Goal: Communication & Community: Answer question/provide support

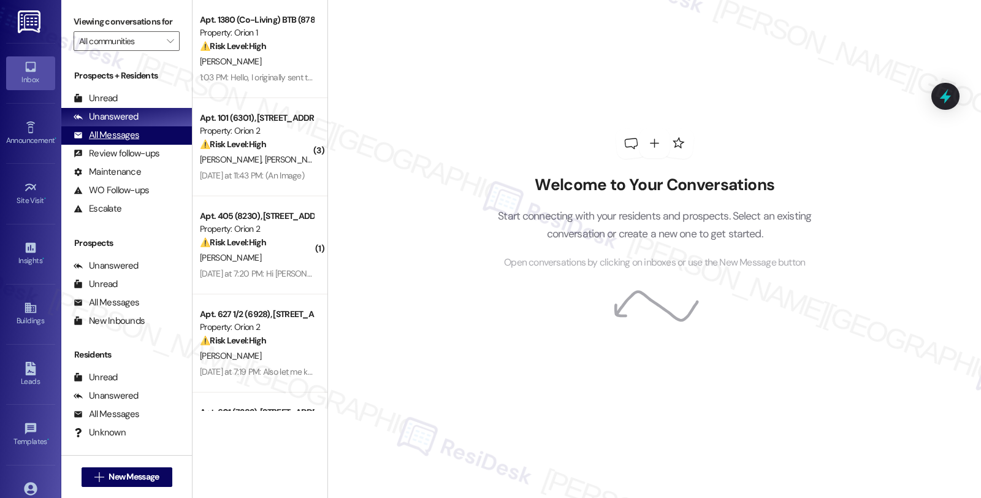
click at [113, 142] on div "All Messages" at bounding box center [107, 135] width 66 height 13
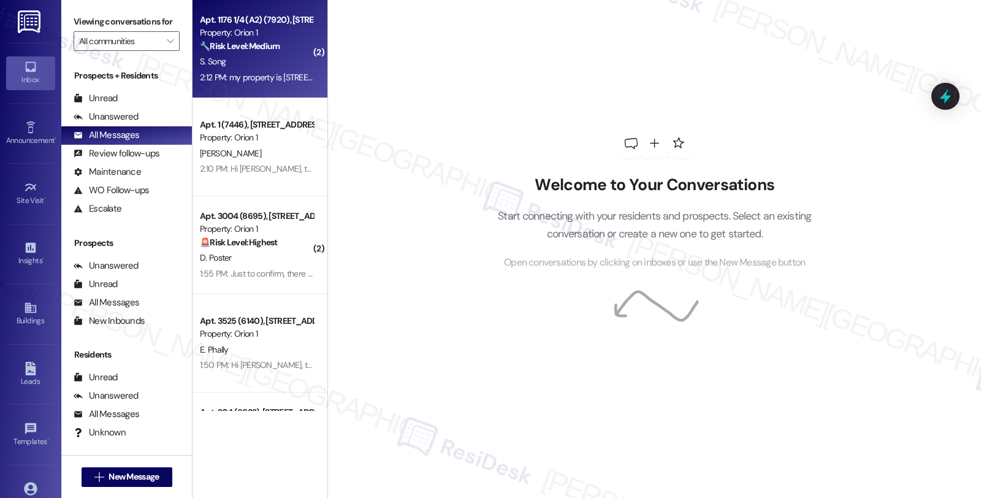
click at [284, 63] on div "S. Song" at bounding box center [257, 61] width 116 height 15
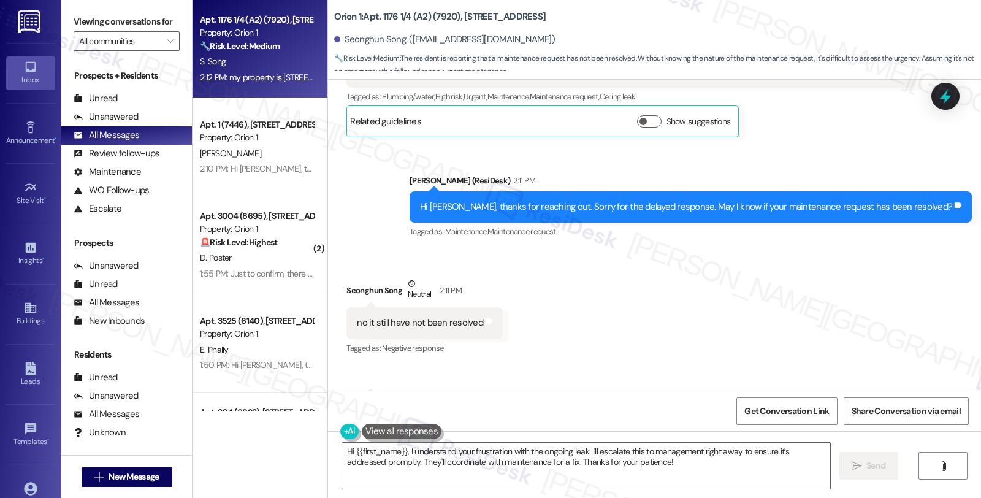
scroll to position [354, 0]
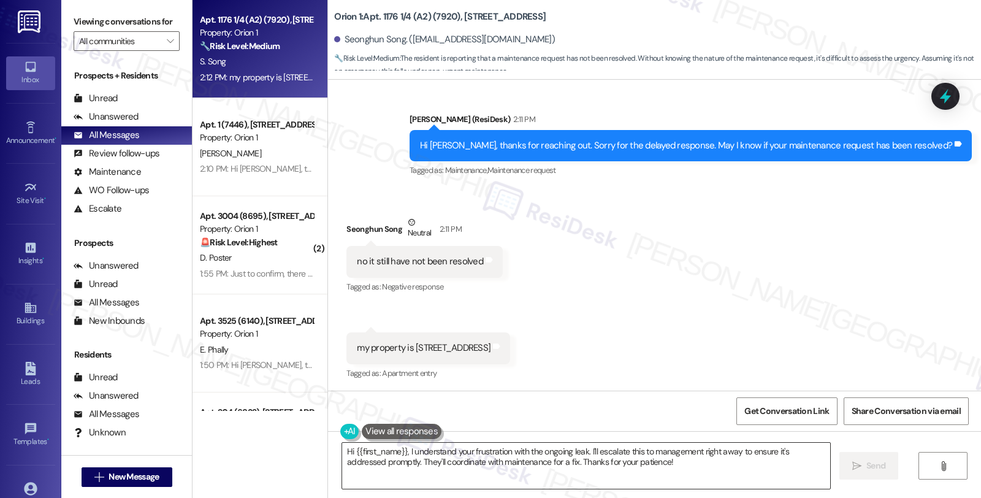
click at [342, 454] on textarea "Hi {{first_name}}, I understand your frustration with the ongoing leak. I'll es…" at bounding box center [586, 466] width 488 height 46
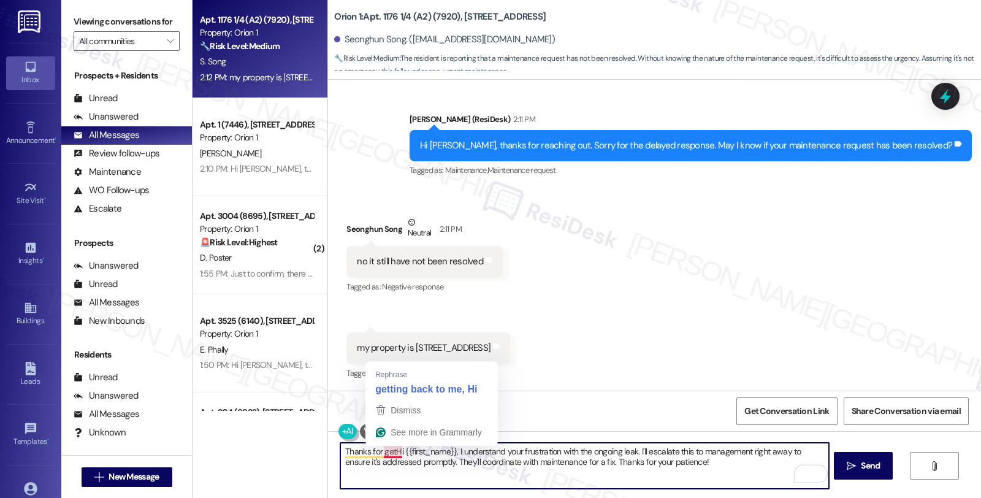
click at [379, 454] on textarea "Thanks for getHi {{first_name}}, I understand your frustration with the ongoing…" at bounding box center [584, 466] width 488 height 46
click at [696, 461] on textarea "Thanks for getHi {{first_name}}, I understand your frustration with the ongoing…" at bounding box center [584, 466] width 488 height 46
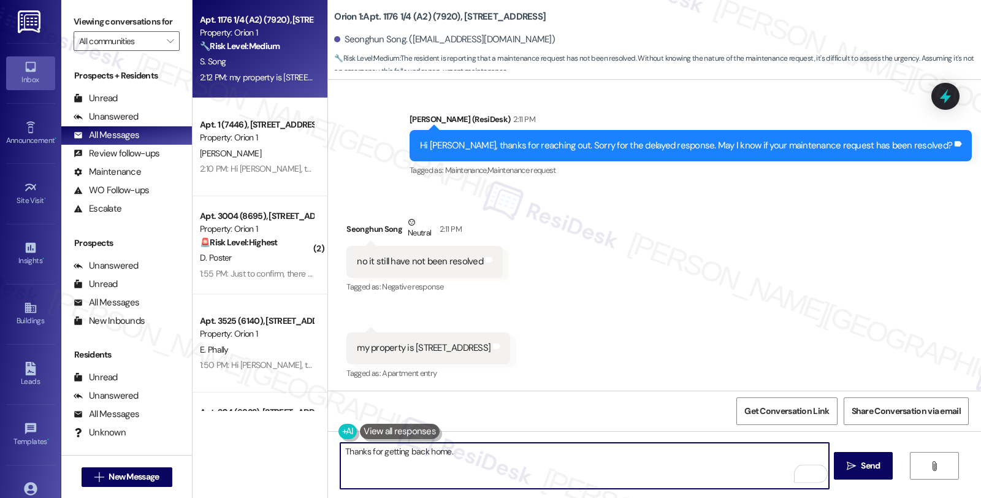
click at [479, 454] on textarea "Thanks for getting back home." at bounding box center [584, 466] width 488 height 46
drag, startPoint x: 426, startPoint y: 449, endPoint x: 550, endPoint y: 449, distance: 123.8
click at [550, 449] on textarea "Thanks for getting back home." at bounding box center [584, 466] width 488 height 46
click at [479, 451] on textarea "Thanks for getting back to me." at bounding box center [584, 466] width 488 height 46
click at [588, 454] on textarea "Thanks for getting back to me. I see the related work order" at bounding box center [584, 466] width 488 height 46
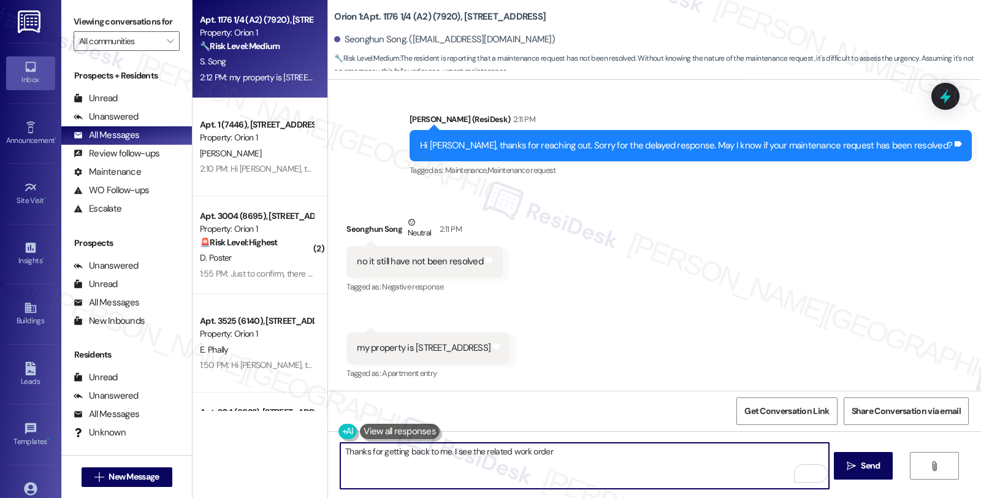
paste textarea "#25645-1"
click at [649, 442] on div "Thanks for getting back to me. I see the related work order #25645-1 is still o…" at bounding box center [584, 465] width 489 height 47
click at [646, 451] on textarea "Thanks for getting back to me. I see the related work order #25645-1 is still o…" at bounding box center [584, 466] width 488 height 46
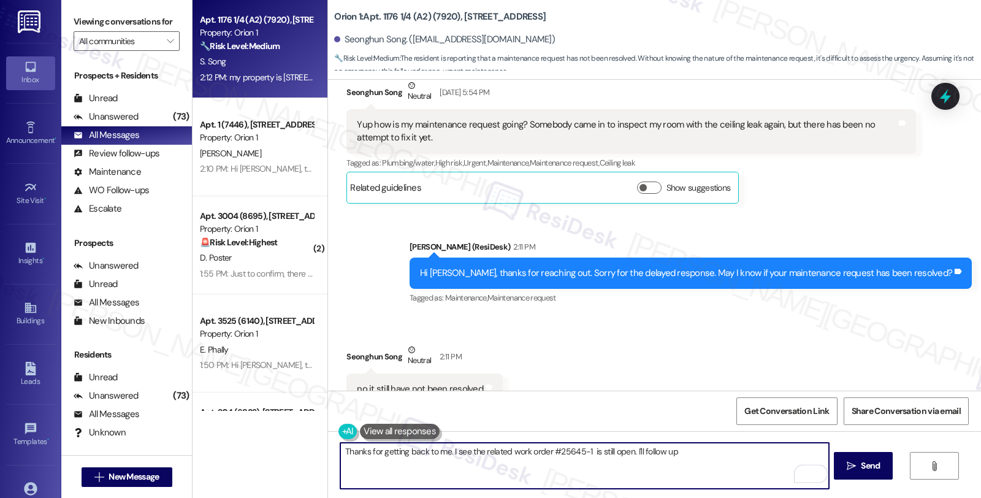
scroll to position [14, 0]
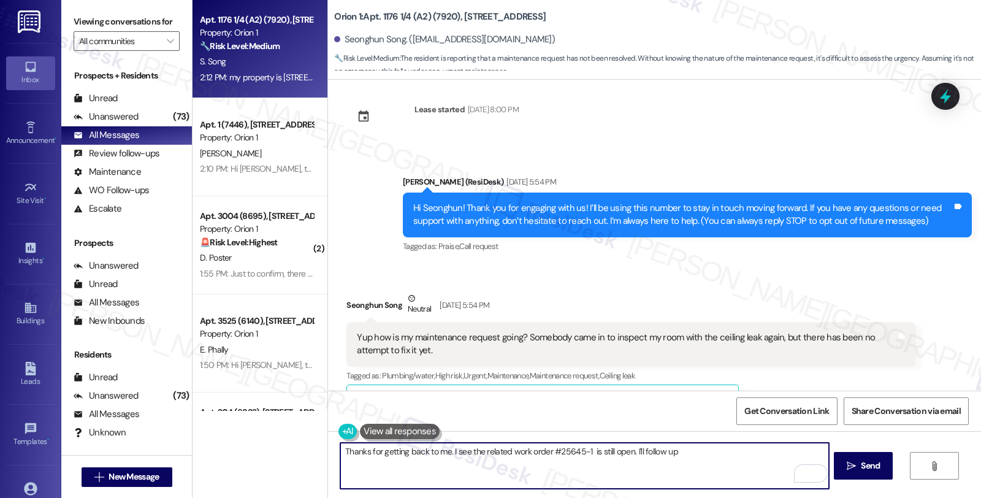
click at [626, 451] on textarea "Thanks for getting back to me. I see the related work order #25645-1 is still o…" at bounding box center [584, 466] width 488 height 46
click at [679, 448] on textarea "Thanks for getting back to me. I see the related work order #25645-1 is still o…" at bounding box center [584, 466] width 488 height 46
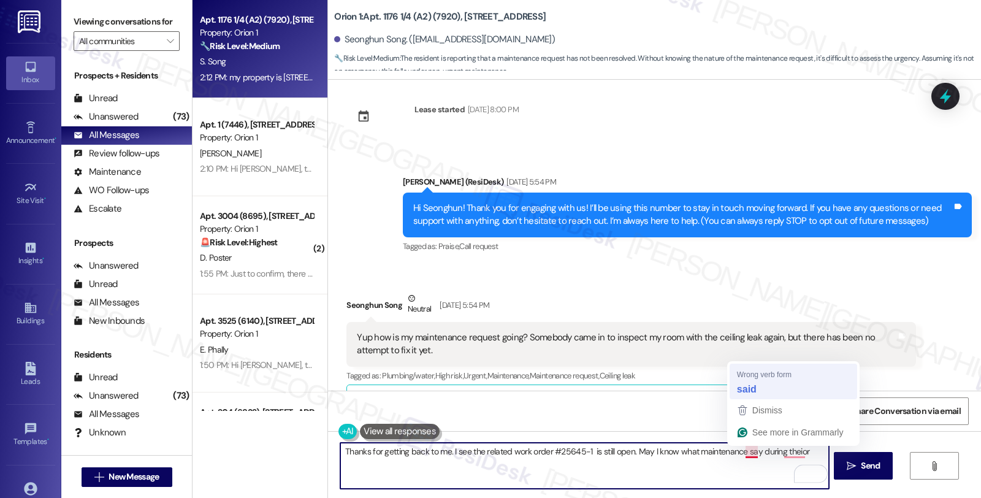
click at [747, 384] on div "Tagged as: Plumbing/water , Click to highlight conversations about Plumbing/wat…" at bounding box center [630, 376] width 569 height 18
click at [740, 447] on textarea "Thanks for getting back to me. I see the related work order #25645-1 is still o…" at bounding box center [584, 466] width 488 height 46
click at [740, 452] on textarea "Thanks for getting back to me. I see the related work order #25645-1 is still o…" at bounding box center [584, 466] width 488 height 46
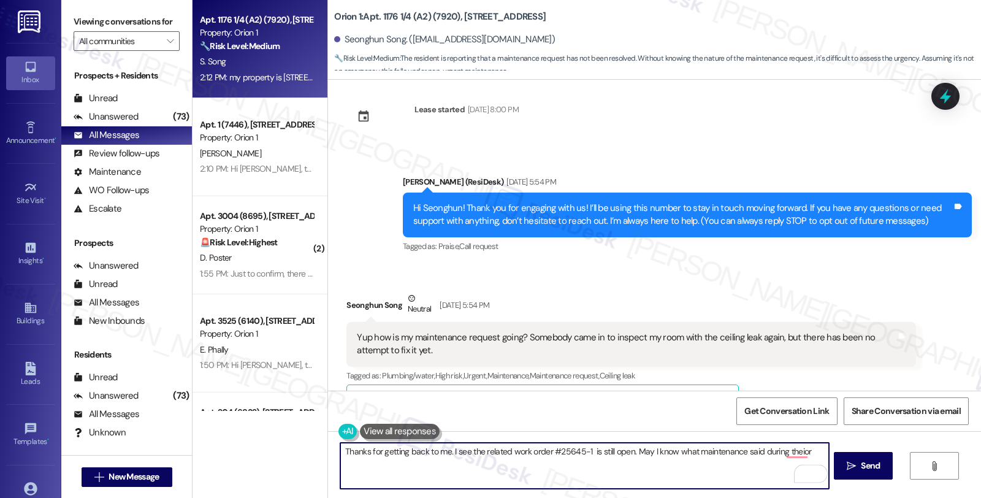
click at [804, 452] on textarea "Thanks for getting back to me. I see the related work order #25645-1 is still o…" at bounding box center [584, 466] width 488 height 46
type textarea "Thanks for getting back to me. I see the related work order #25645-1 is still o…"
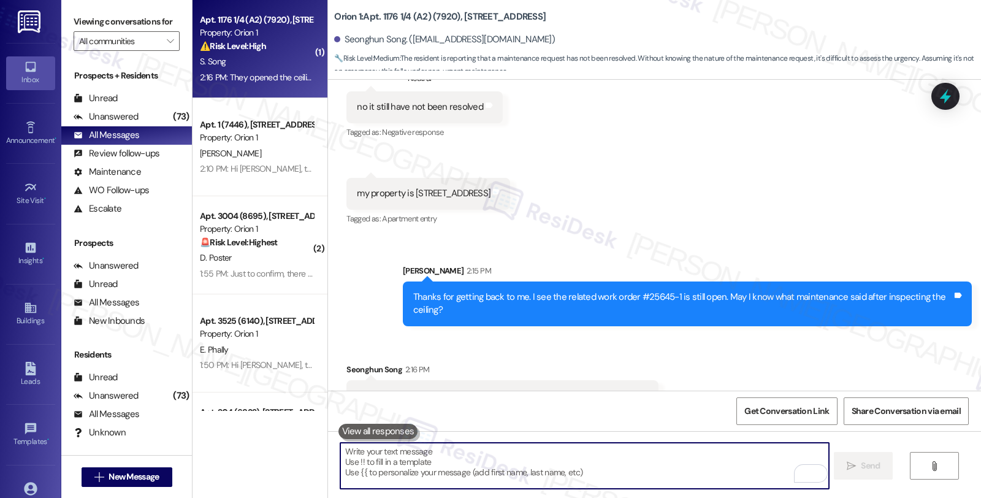
scroll to position [538, 0]
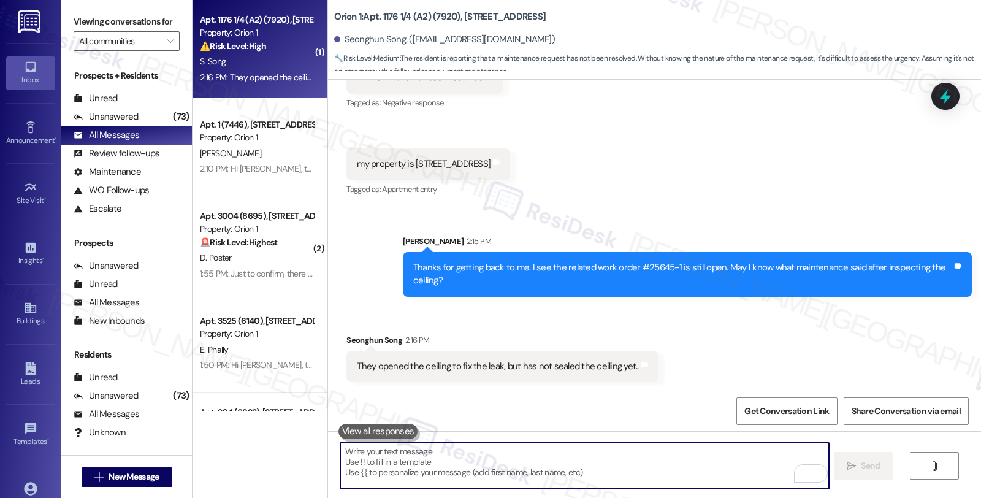
click at [564, 462] on textarea "To enrich screen reader interactions, please activate Accessibility in Grammarl…" at bounding box center [584, 466] width 488 height 46
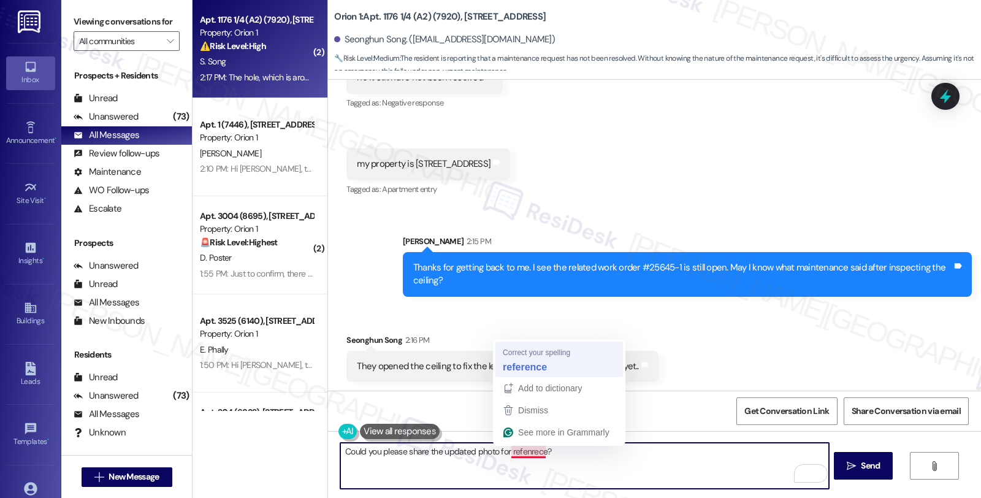
type textarea "Could you please share the updated photo for reference?"
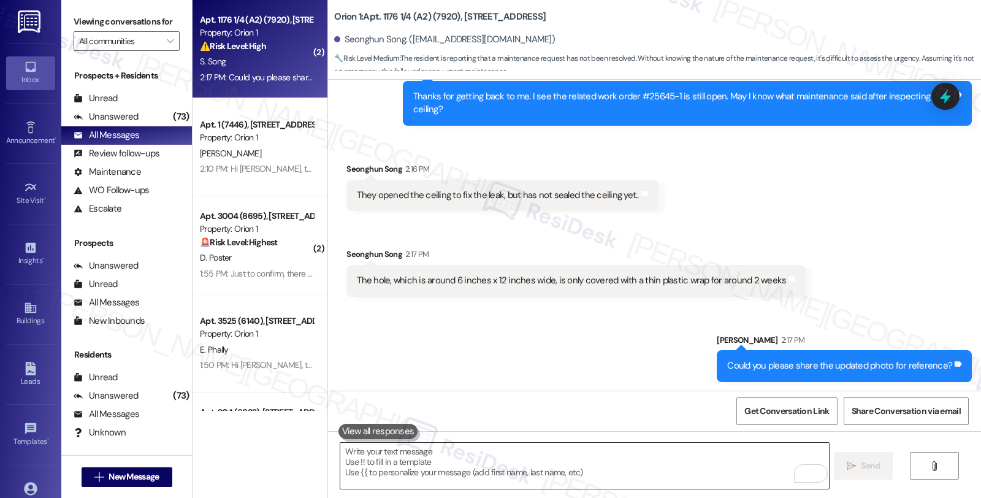
scroll to position [794, 0]
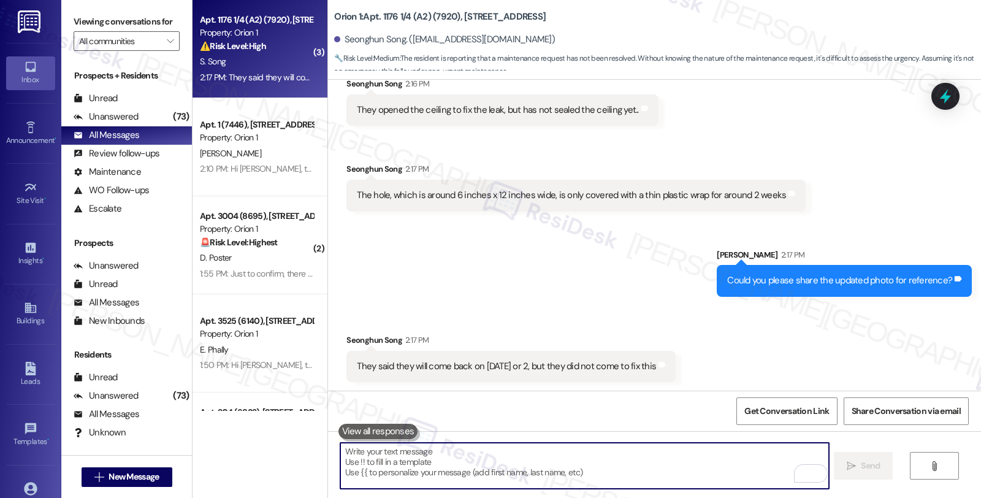
click at [433, 461] on textarea "To enrich screen reader interactions, please activate Accessibility in Grammarl…" at bounding box center [584, 466] width 488 height 46
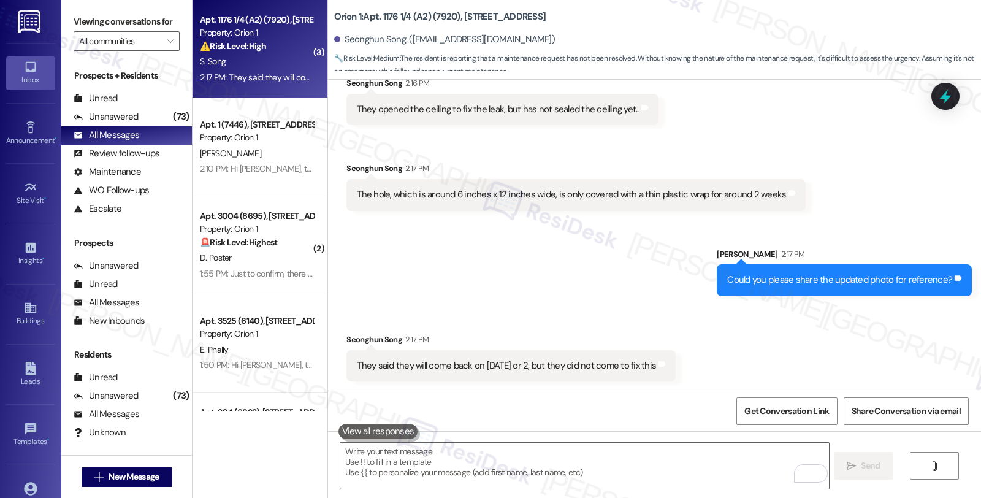
click at [890, 196] on div "Received via SMS Seonghun Song 2:16 PM They opened the ceiling to fix the leak,…" at bounding box center [654, 134] width 653 height 171
click at [433, 462] on textarea "To enrich screen reader interactions, please activate Accessibility in Grammarl…" at bounding box center [584, 466] width 488 height 46
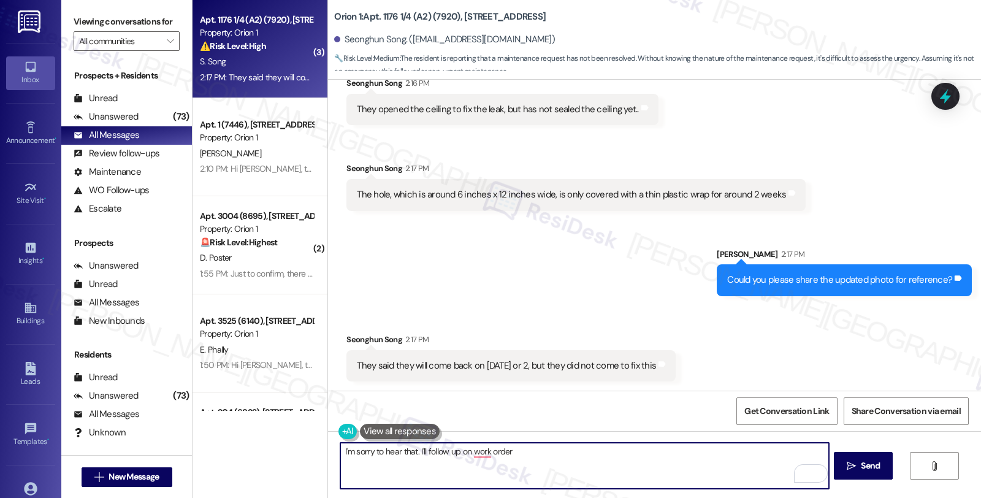
paste textarea "#25645-1"
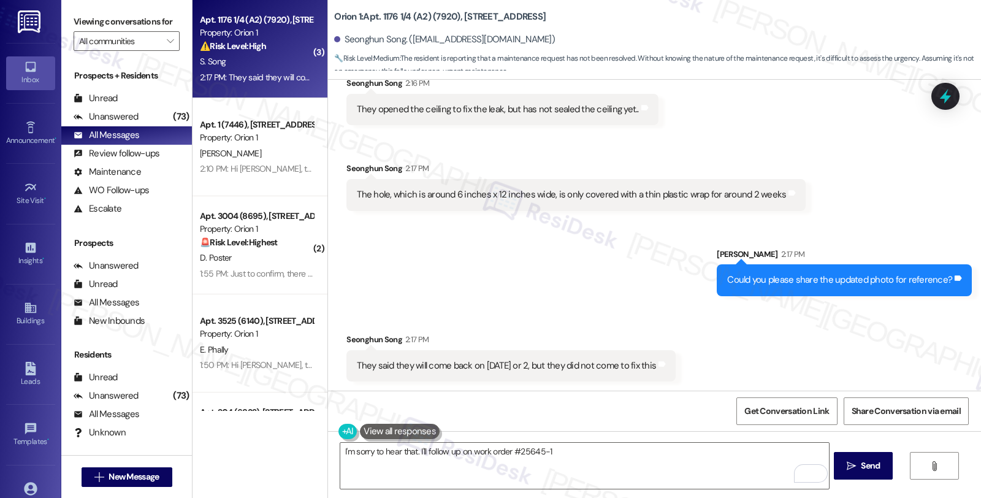
click at [935, 211] on div "Received via SMS Seonghun Song 2:16 PM They opened the ceiling to fix the leak,…" at bounding box center [654, 134] width 653 height 171
click at [558, 456] on textarea "I'm sorry to hear that. I'll follow up on work order #25645-1" at bounding box center [584, 466] width 488 height 46
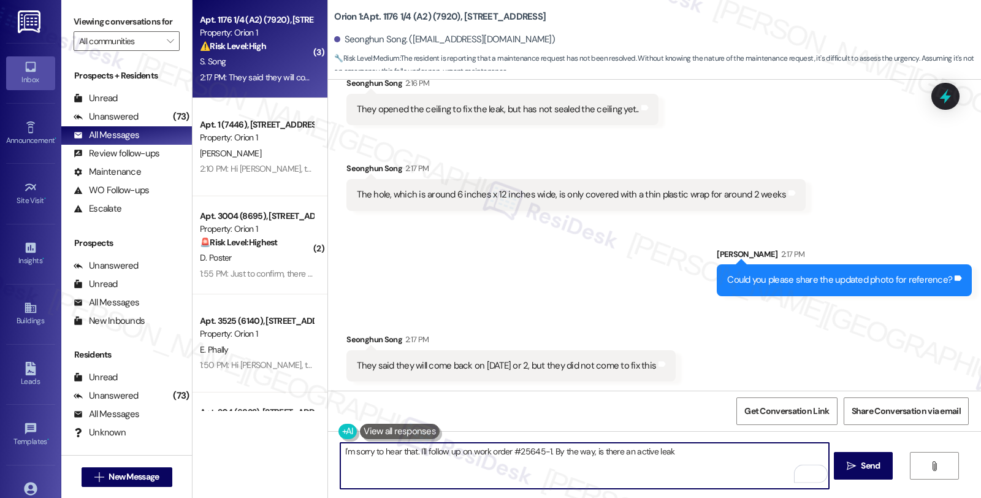
type textarea "I'm sorry to hear that. I'll follow up on work order #25645-1. By the way, is t…"
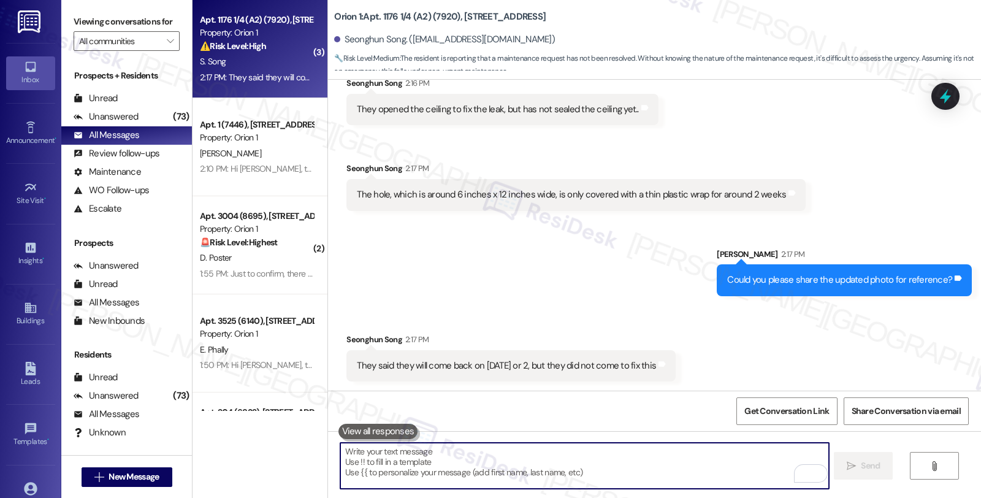
scroll to position [794, 0]
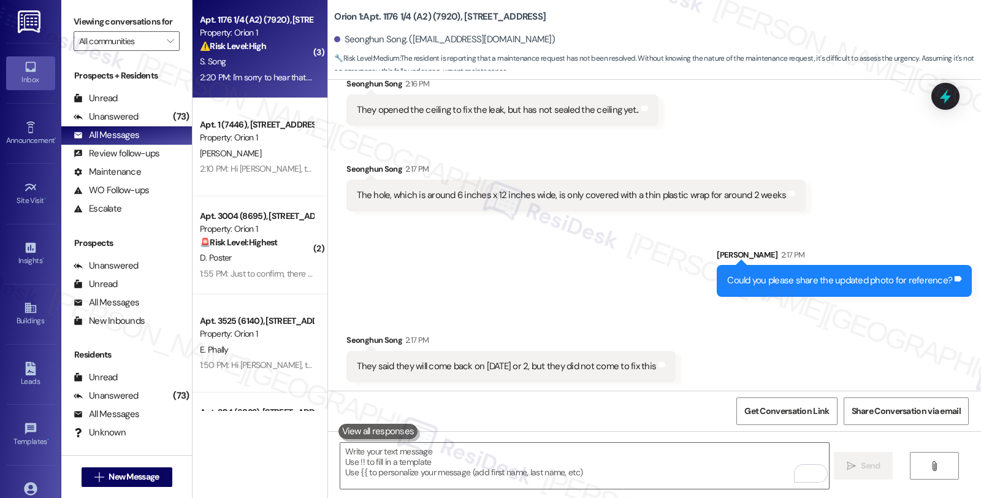
click at [848, 192] on div "Received via SMS Seonghun Song 2:16 PM They opened the ceiling to fix the leak,…" at bounding box center [654, 135] width 653 height 171
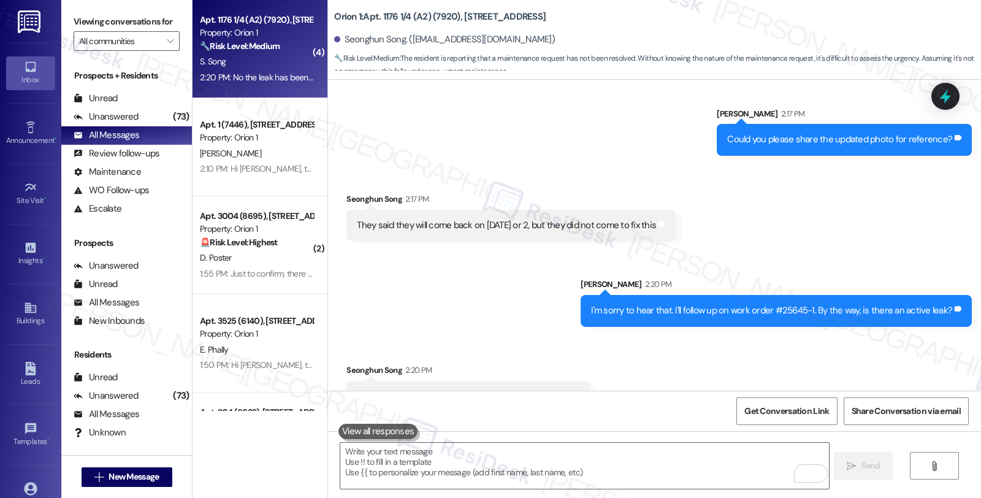
scroll to position [965, 0]
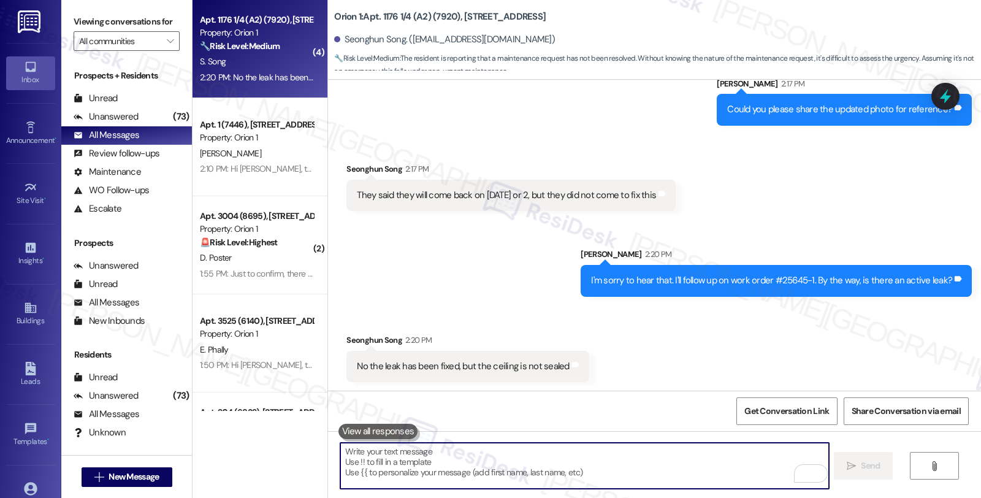
click at [487, 466] on textarea "To enrich screen reader interactions, please activate Accessibility in Grammarl…" at bounding box center [584, 466] width 488 height 46
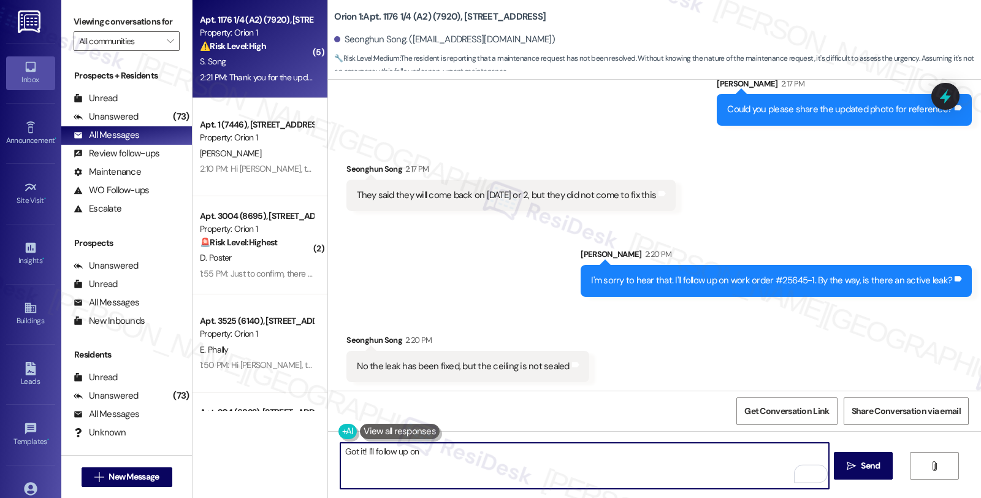
click at [368, 446] on textarea "Got it! I'll follow up on" at bounding box center [584, 466] width 488 height 46
paste textarea "#25645-1"
click at [382, 450] on textarea "Got it! I'll flag #25645-1" at bounding box center [584, 466] width 488 height 46
click at [487, 458] on textarea "Got it! I'll flag work order #25645-1" at bounding box center [584, 466] width 488 height 46
click at [525, 451] on textarea "Got it! I'll flag work order #25645-1 to the team. Mainteannce" at bounding box center [584, 466] width 488 height 46
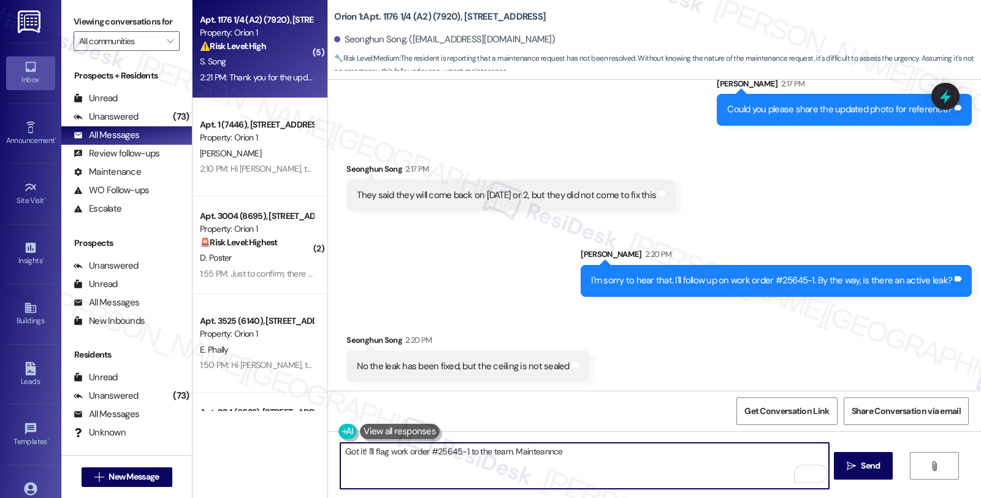
click at [573, 451] on textarea "Got it! I'll flag work order #25645-1 to the team. Mainteannce" at bounding box center [584, 466] width 488 height 46
click at [513, 456] on textarea "Got it! I'll flag work order #25645-1 to the team. Mainteannce" at bounding box center [584, 466] width 488 height 46
click at [531, 451] on textarea "Got it! I'll flag work order #25645-1 to the team. Mainteannce" at bounding box center [584, 466] width 488 height 46
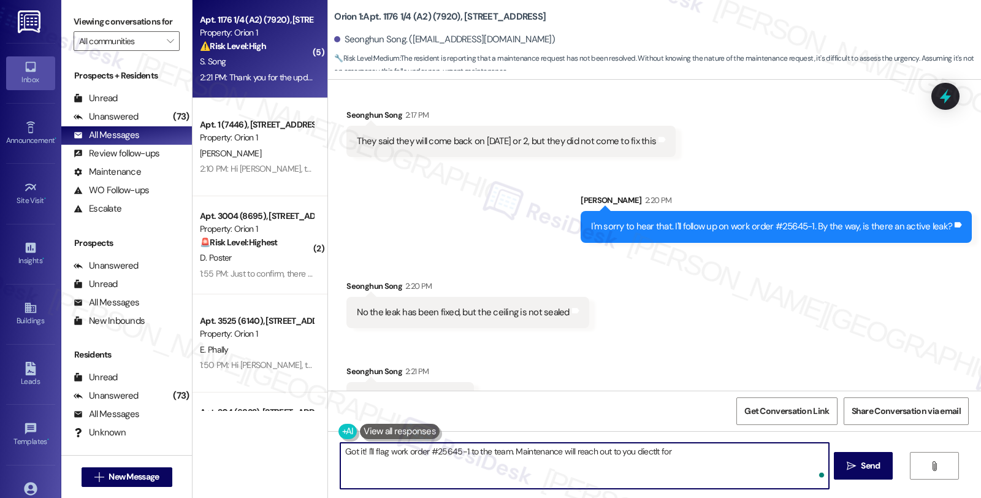
scroll to position [1051, 0]
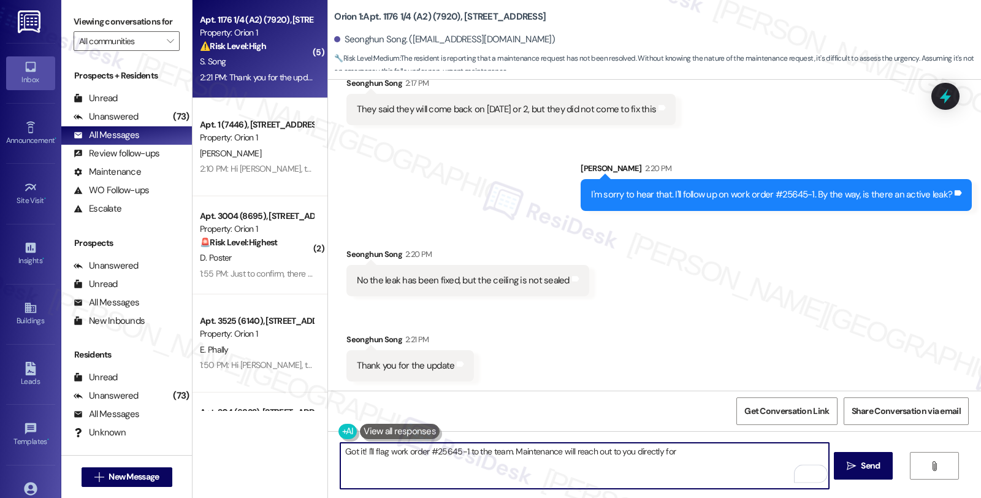
click at [691, 449] on textarea "Got it! I'll flag work order #25645-1 to the team. Maintenance will reach out t…" at bounding box center [584, 466] width 488 height 46
type textarea "Got it! I'll flag work order #25645-1 to the team. Maintenance will reach out t…"
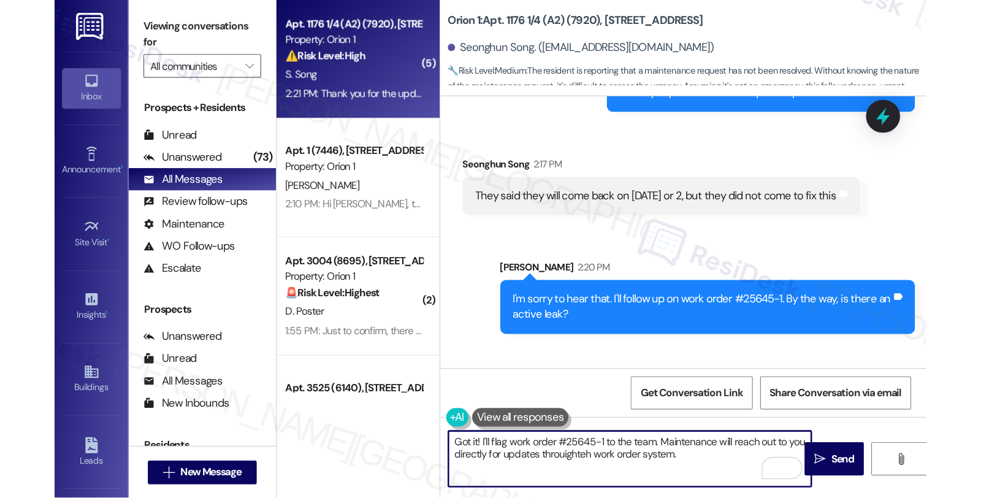
scroll to position [1104, 0]
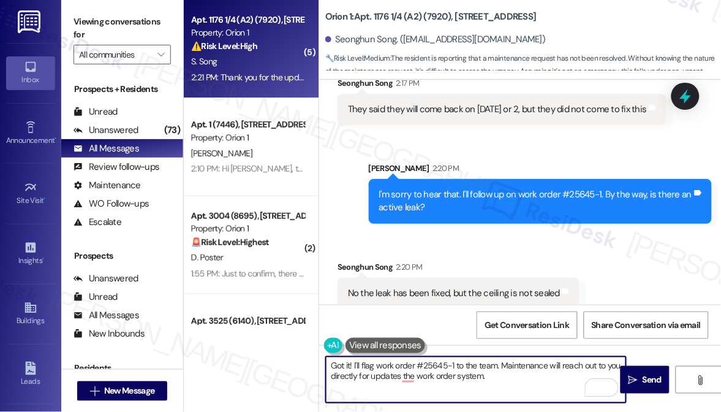
click at [501, 381] on textarea "Got it! I'll flag work order #25645-1 to the team. Maintenance will reach out t…" at bounding box center [476, 380] width 300 height 46
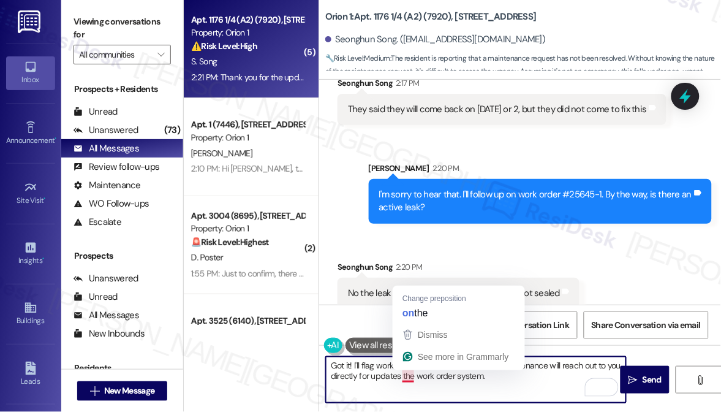
click at [408, 379] on textarea "Got it! I'll flag work order #25645-1 to the team. Maintenance will reach out t…" at bounding box center [476, 380] width 300 height 46
click at [403, 376] on textarea "Got it! I'll flag work order #25645-1 to the team. Maintenance will reach out t…" at bounding box center [476, 380] width 300 height 46
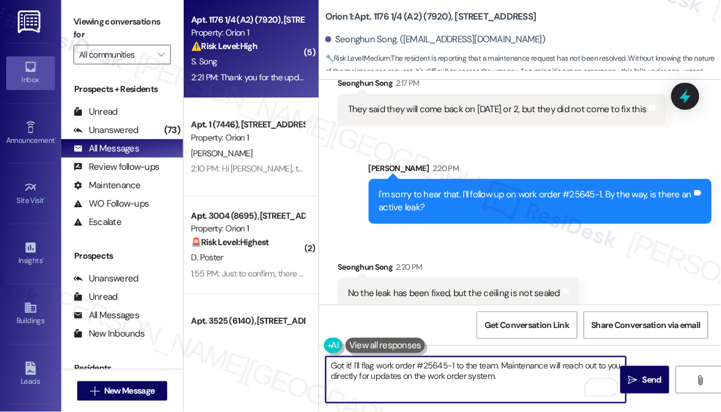
click at [511, 378] on textarea "Got it! I'll flag work order #25645-1 to the team. Maintenance will reach out t…" at bounding box center [476, 380] width 300 height 46
type textarea "Got it! I'll flag work order #25645-1 to the team. Maintenance will reach out t…"
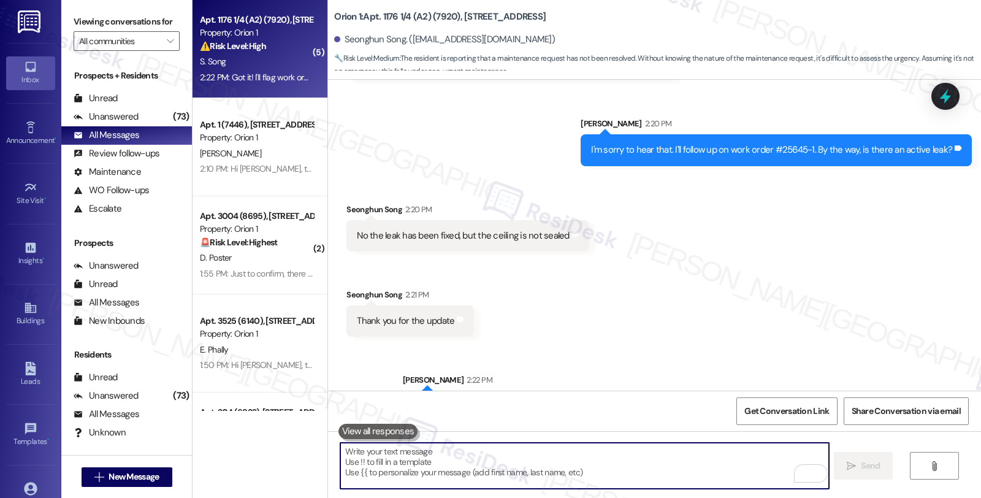
scroll to position [1150, 0]
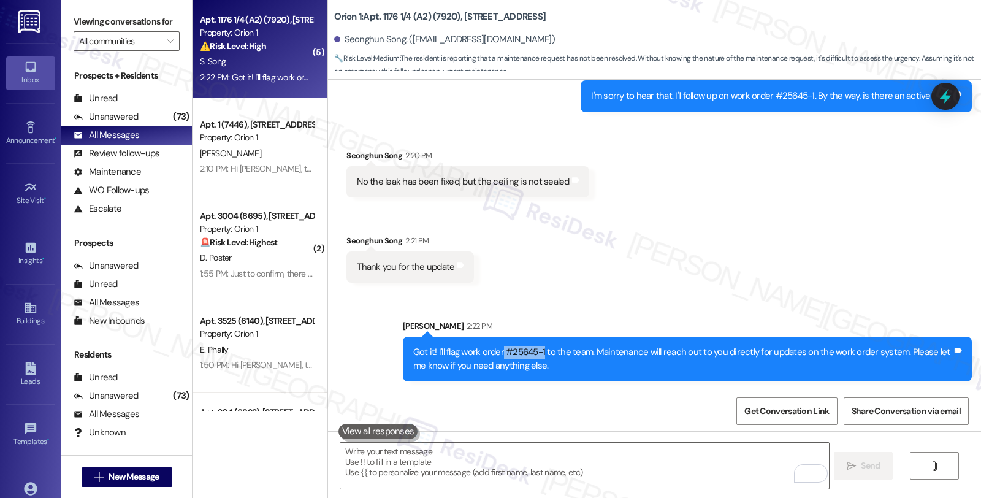
drag, startPoint x: 495, startPoint y: 351, endPoint x: 536, endPoint y: 346, distance: 42.0
click at [536, 346] on div "Got it! I'll flag work order #25645-1 to the team. Maintenance will reach out t…" at bounding box center [682, 359] width 539 height 26
copy div "#25645-1"
click at [935, 101] on icon at bounding box center [945, 96] width 21 height 21
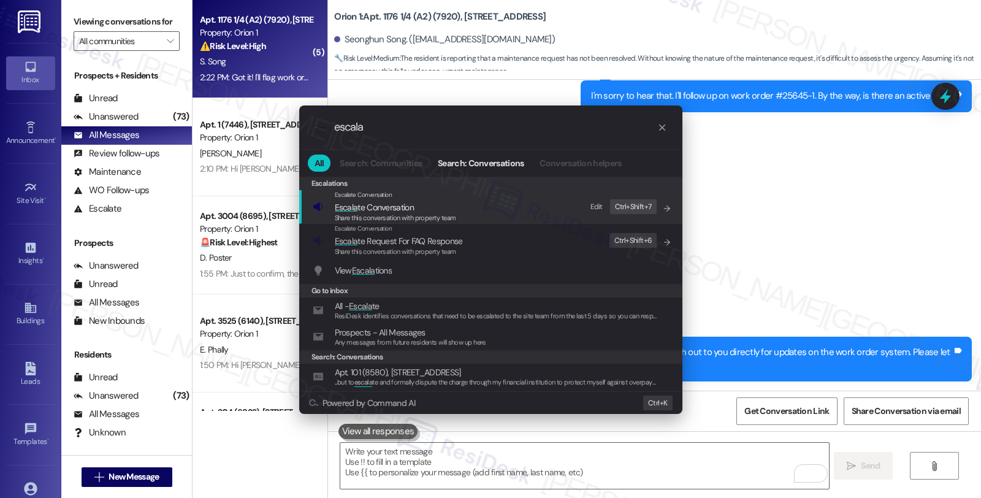
type input "escala"
click at [438, 209] on span "Escala te Conversation" at bounding box center [395, 206] width 121 height 13
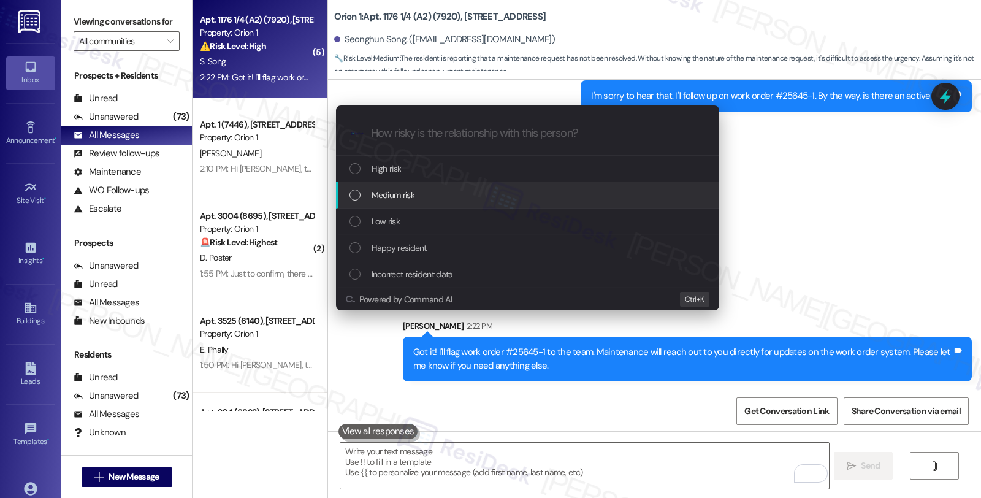
click at [438, 190] on div "Medium risk" at bounding box center [528, 194] width 359 height 13
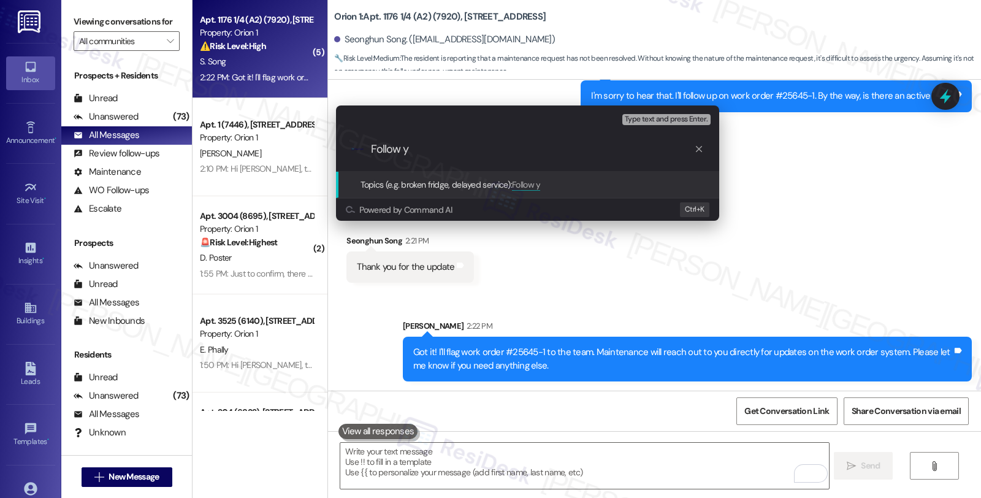
scroll to position [1248, 0]
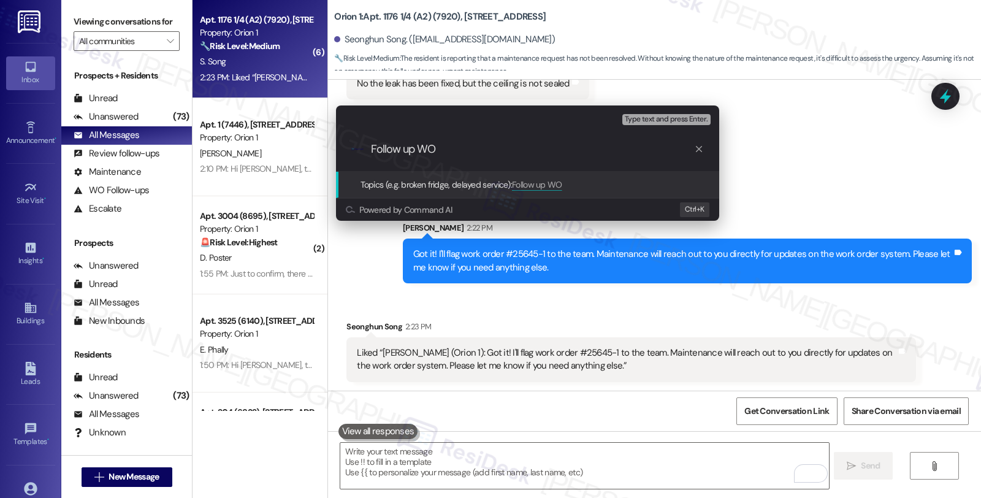
paste input "#25645-1"
type input "Follow up WO #25645-1 (ceiling)"
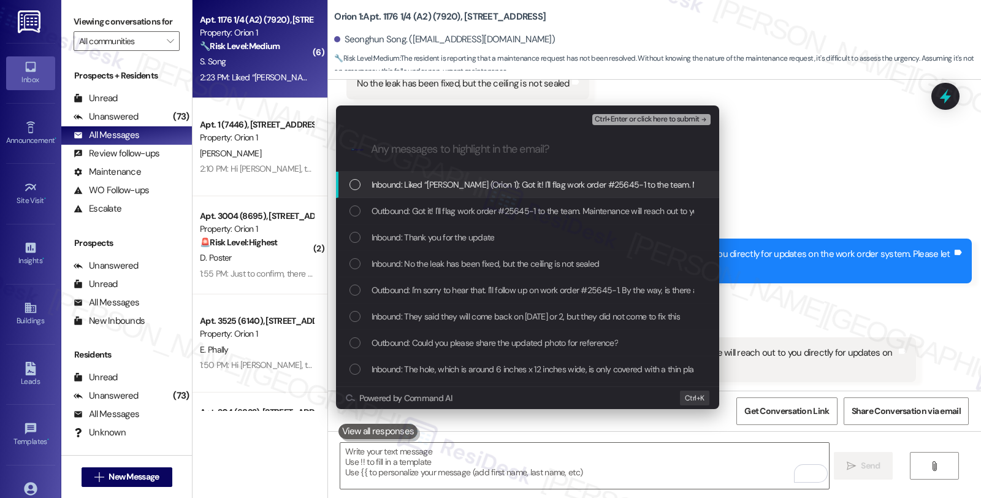
click at [423, 178] on span "Inbound: Liked “Sarah (Orion 1): Got it! I'll flag work order #25645-1 to the t…" at bounding box center [757, 184] width 773 height 13
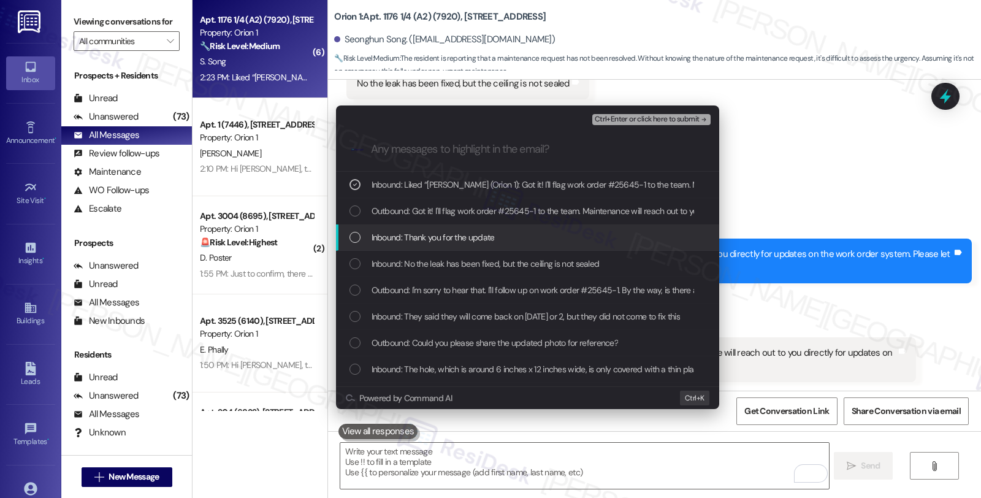
click at [421, 234] on span "Inbound: Thank you for the update" at bounding box center [432, 236] width 123 height 13
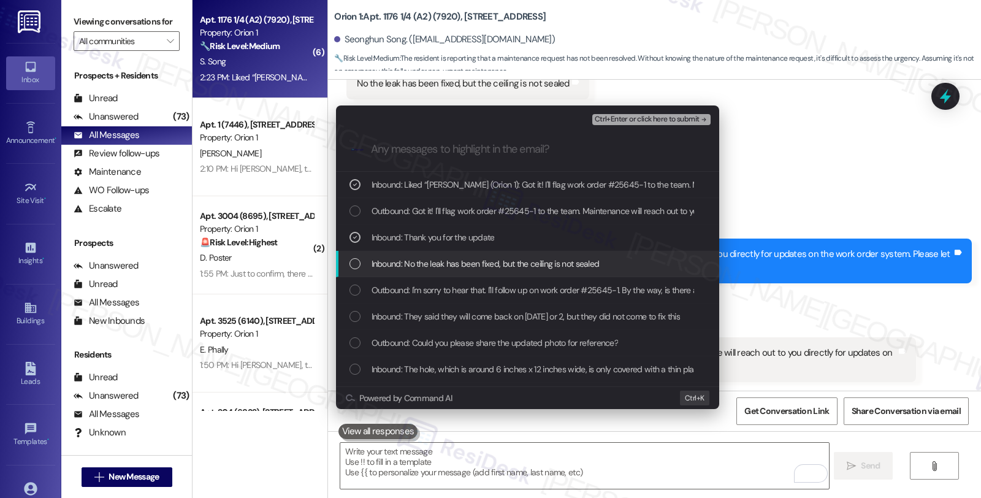
click at [419, 260] on span "Inbound: No the leak has been fixed, but the ceiling is not sealed" at bounding box center [485, 263] width 228 height 13
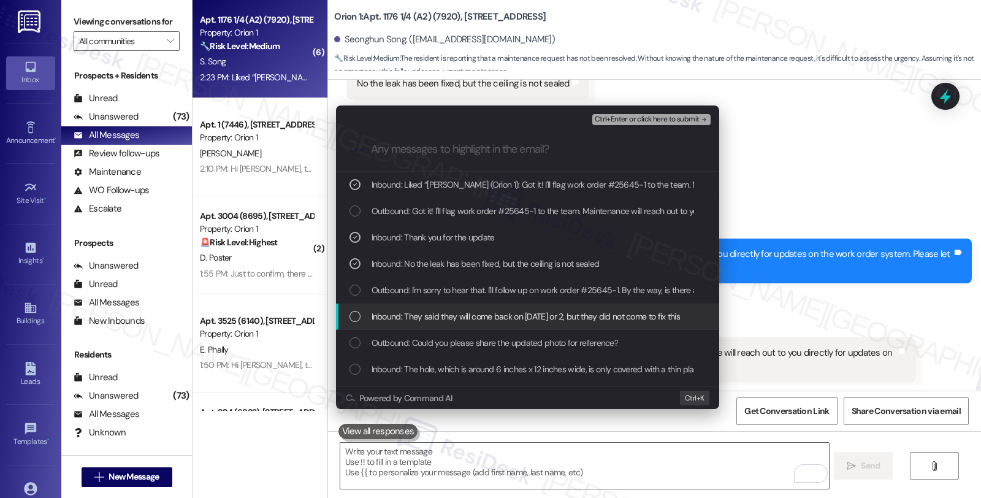
click at [409, 320] on span "Inbound: They said they will come back on Sep 1 or 2, but they did not come to …" at bounding box center [525, 316] width 308 height 13
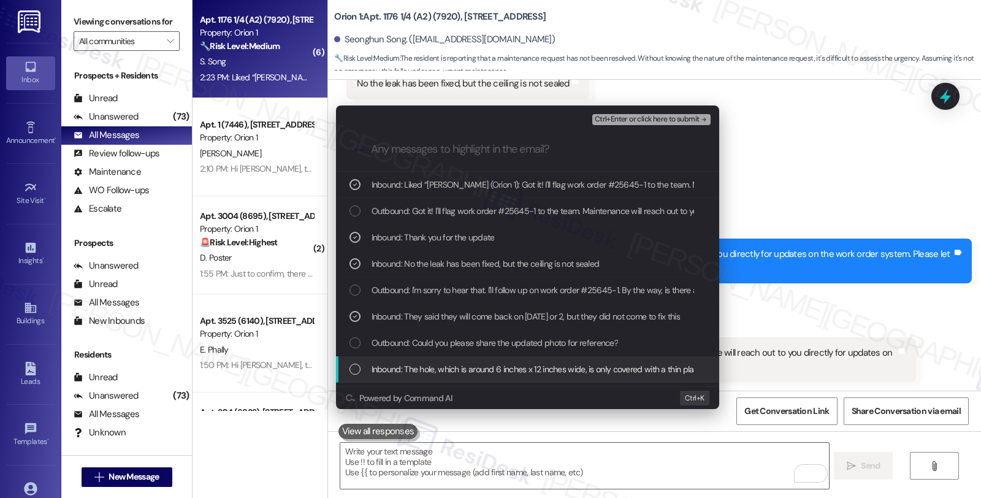
click at [432, 371] on span "Inbound: The hole, which is around 6 inches x 12 inches wide, is only covered w…" at bounding box center [584, 368] width 426 height 13
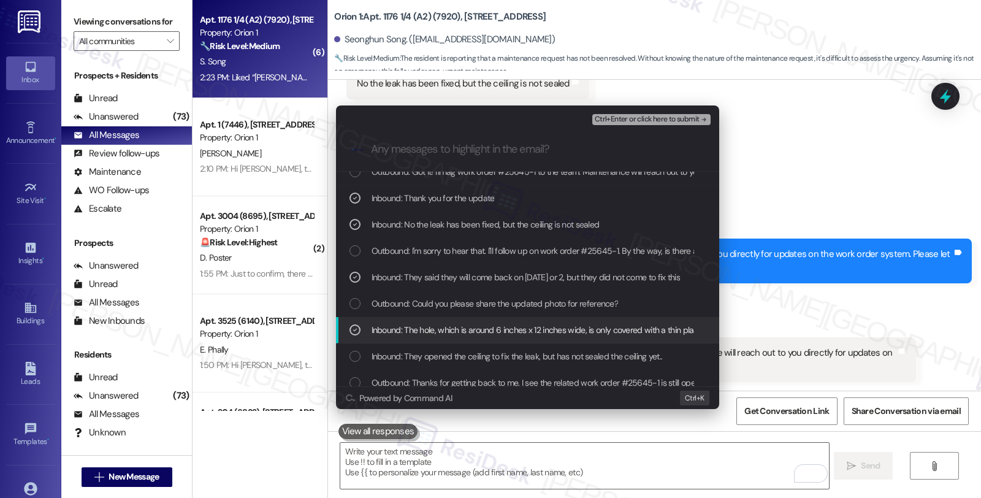
scroll to position [68, 0]
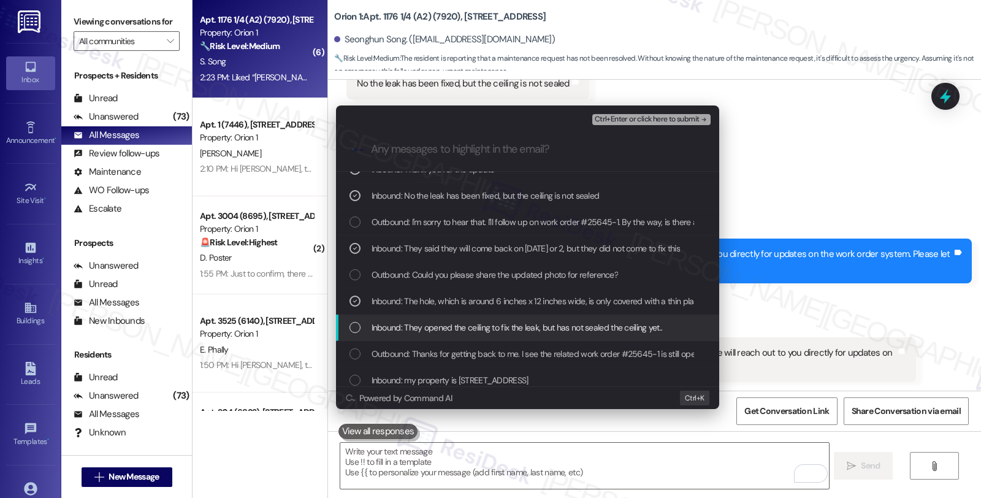
click at [451, 327] on span "Inbound: They opened the ceiling to fix the leak, but has not sealed the ceilin…" at bounding box center [516, 327] width 291 height 13
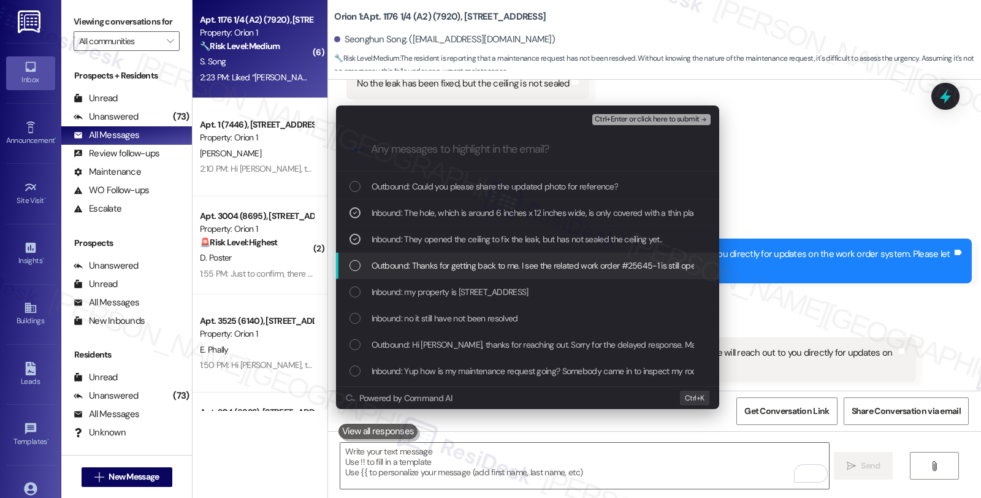
scroll to position [181, 0]
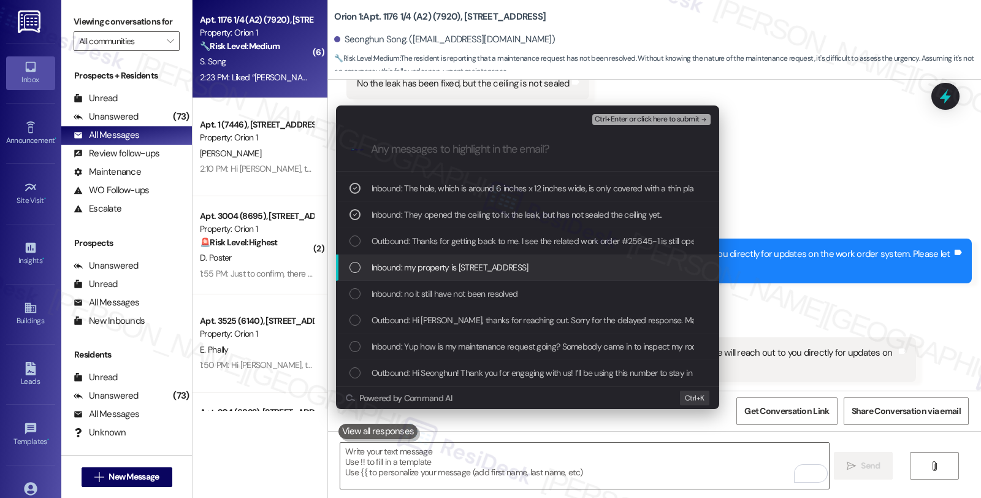
click at [485, 259] on div "Inbound: my property is 1176 W 37th Pl 1/4" at bounding box center [527, 267] width 383 height 26
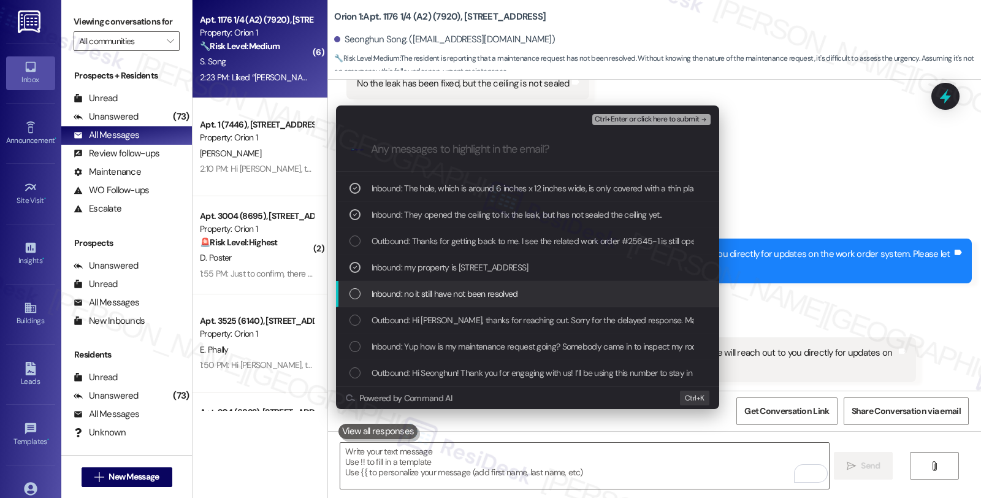
click at [484, 293] on span "Inbound: no it still have not been resolved" at bounding box center [444, 293] width 147 height 13
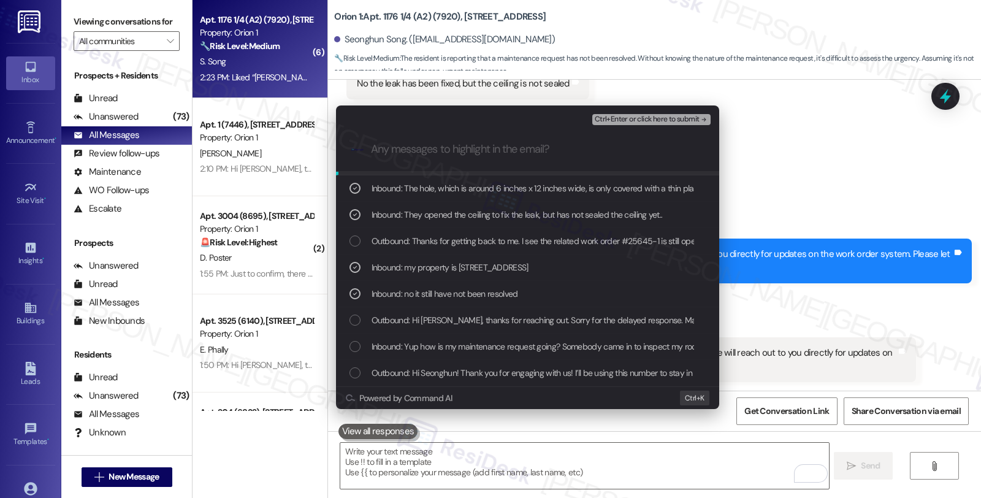
click at [638, 115] on span "Ctrl+Enter or click here to submit" at bounding box center [647, 119] width 105 height 9
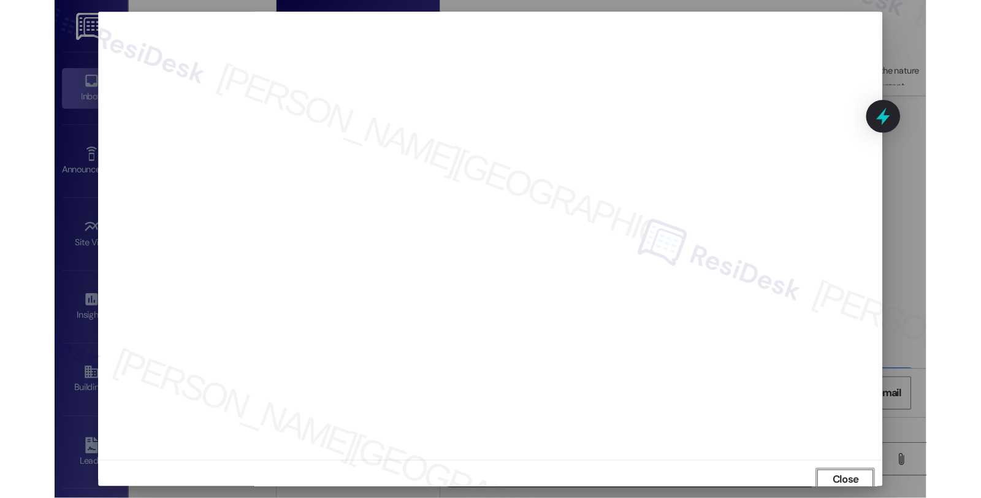
scroll to position [1314, 0]
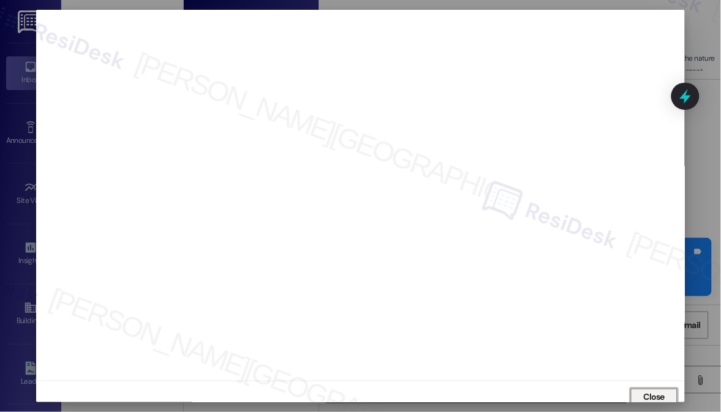
click at [660, 397] on button "Close" at bounding box center [654, 397] width 49 height 20
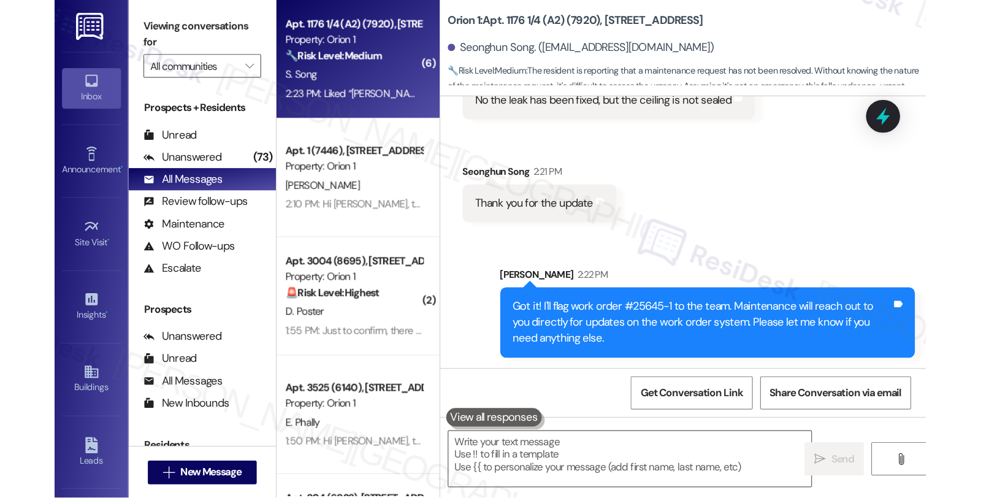
scroll to position [1248, 0]
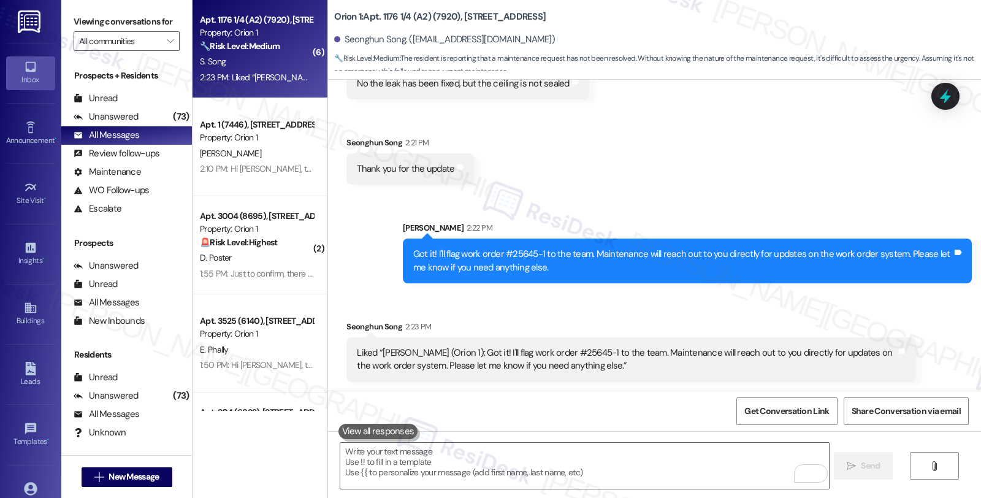
click at [842, 188] on div "Received via SMS Seonghun Song 2:20 PM No the leak has been fixed, but the ceil…" at bounding box center [654, 108] width 653 height 171
click at [937, 93] on icon at bounding box center [945, 96] width 21 height 21
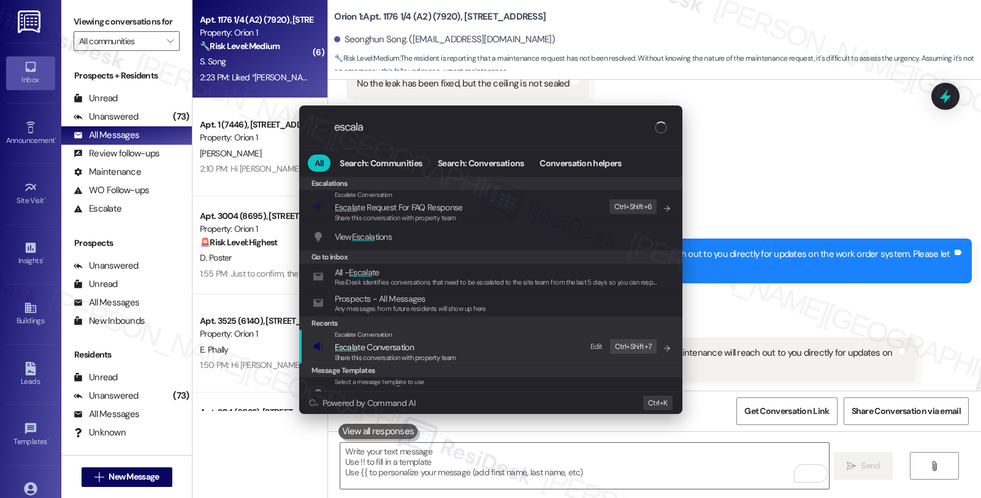
type input "escala"
click at [398, 351] on span "Escala te Conversation" at bounding box center [374, 346] width 79 height 11
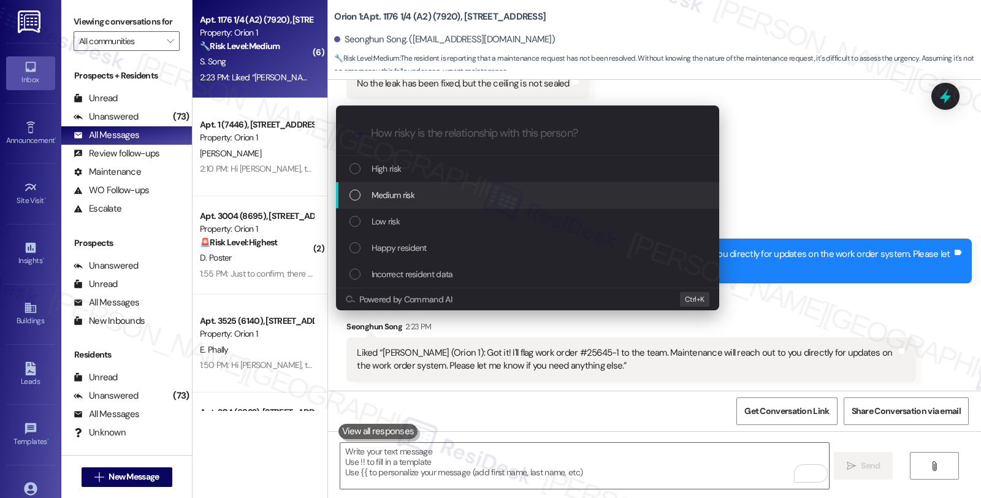
click at [402, 200] on span "Medium risk" at bounding box center [392, 194] width 43 height 13
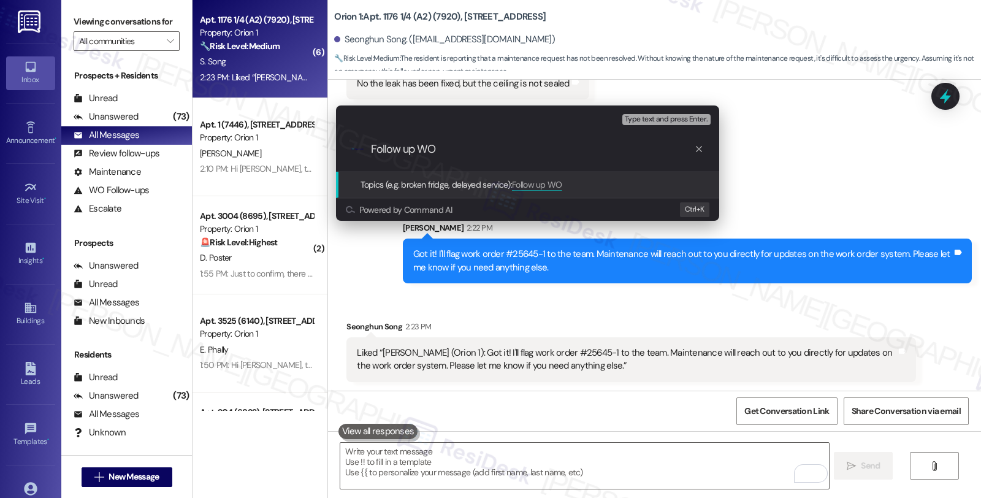
paste input "#25645-1"
type input "Follow up WO #25645-1 (ceiling)"
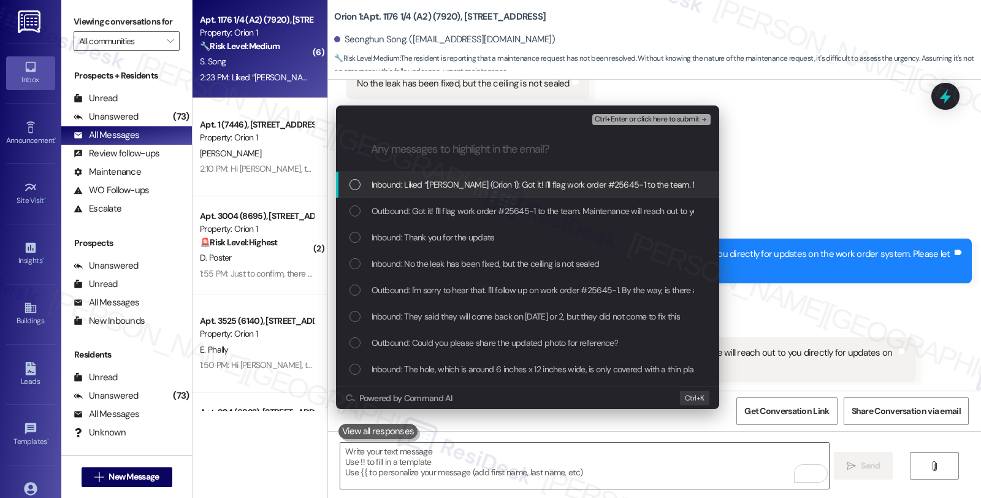
click at [403, 181] on span "Inbound: Liked “Sarah (Orion 1): Got it! I'll flag work order #25645-1 to the t…" at bounding box center [757, 184] width 773 height 13
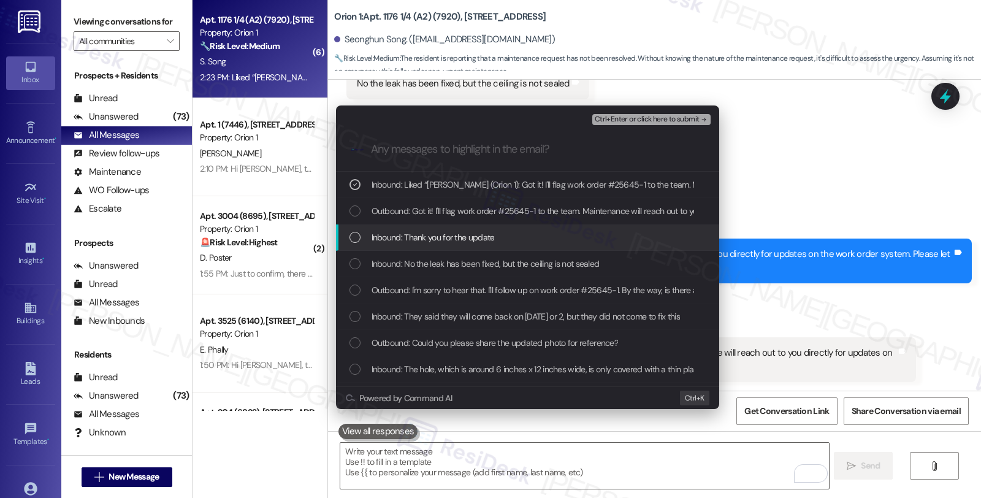
click at [406, 239] on span "Inbound: Thank you for the update" at bounding box center [432, 236] width 123 height 13
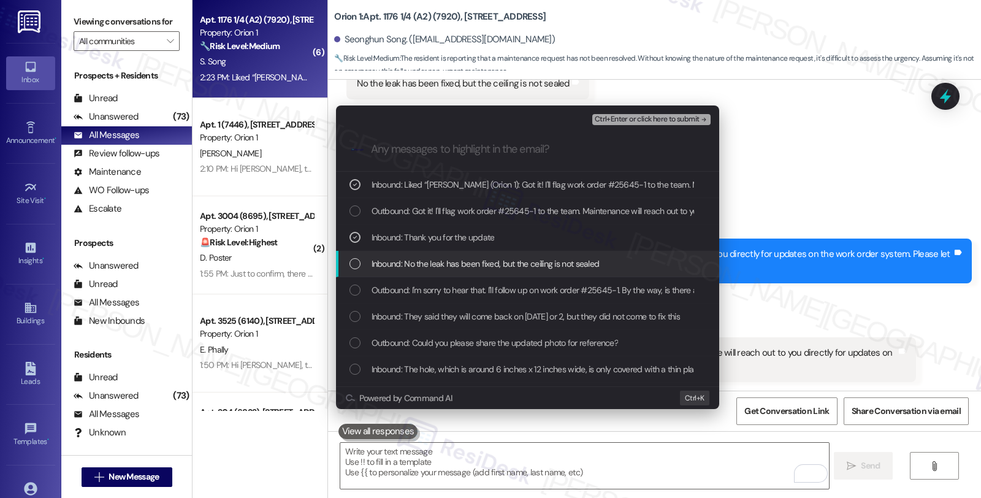
click at [407, 266] on span "Inbound: No the leak has been fixed, but the ceiling is not sealed" at bounding box center [485, 263] width 228 height 13
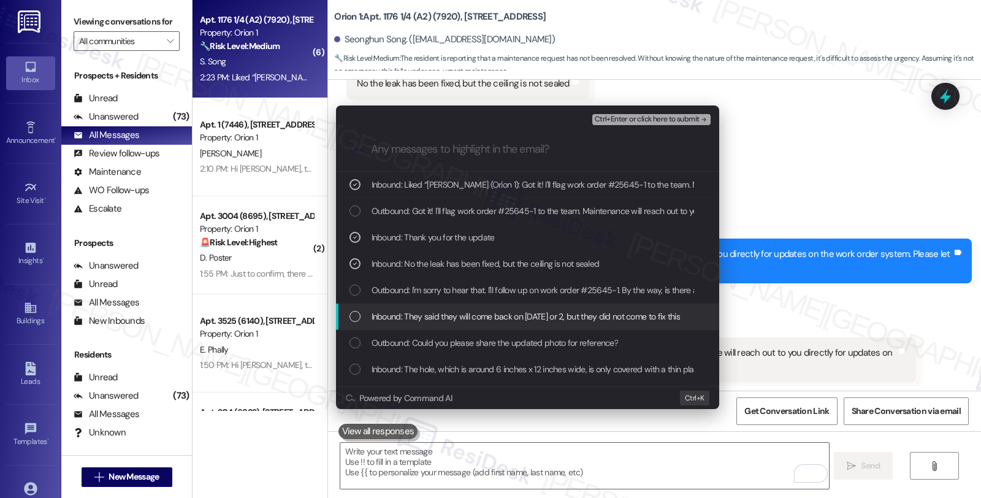
drag, startPoint x: 411, startPoint y: 314, endPoint x: 411, endPoint y: 321, distance: 6.2
click at [411, 314] on span "Inbound: They said they will come back on Sep 1 or 2, but they did not come to …" at bounding box center [525, 316] width 308 height 13
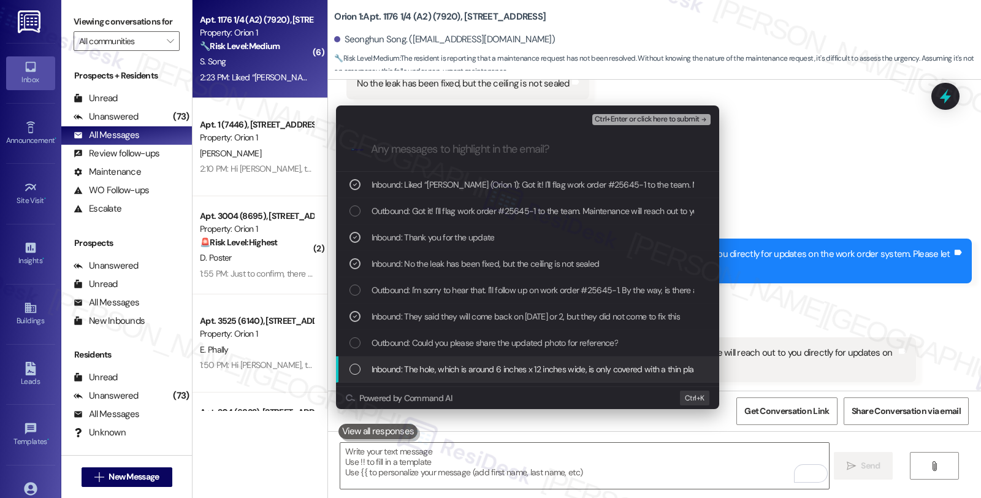
click at [416, 370] on span "Inbound: The hole, which is around 6 inches x 12 inches wide, is only covered w…" at bounding box center [584, 368] width 426 height 13
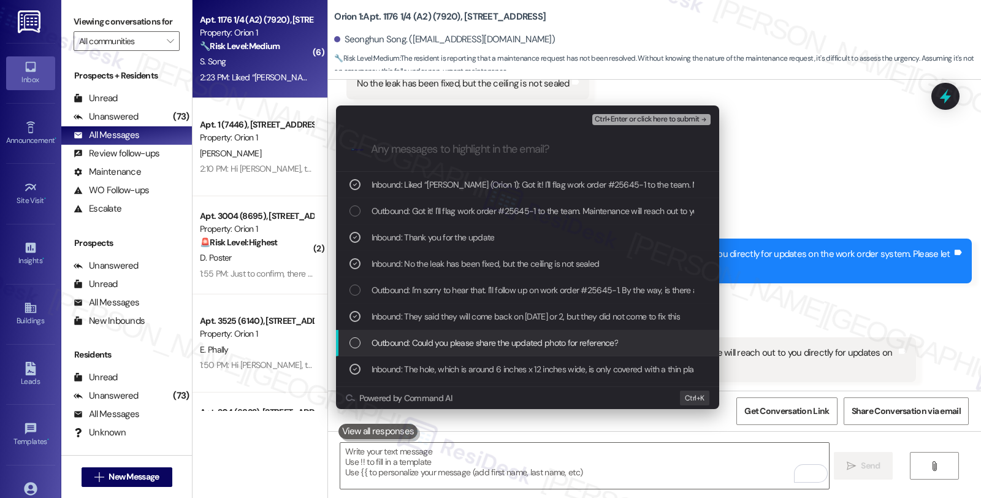
scroll to position [68, 0]
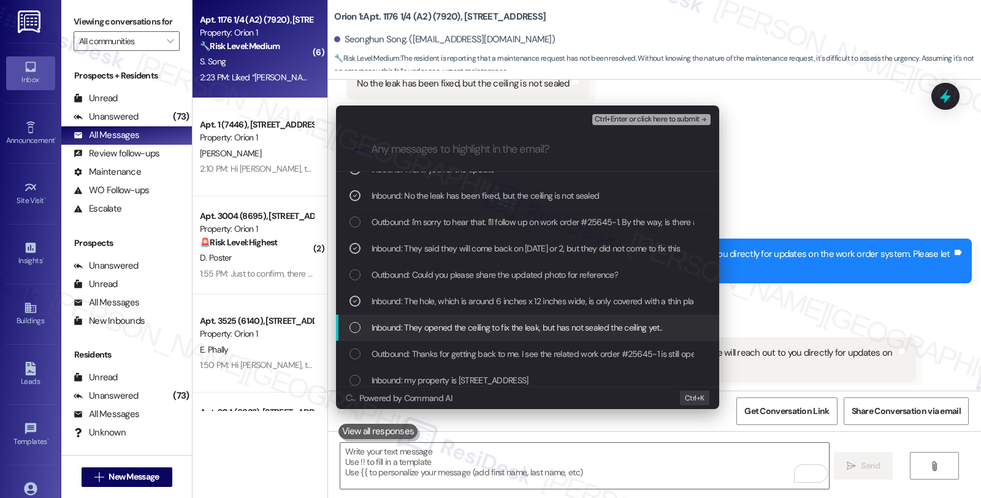
click at [421, 332] on span "Inbound: They opened the ceiling to fix the leak, but has not sealed the ceilin…" at bounding box center [516, 327] width 291 height 13
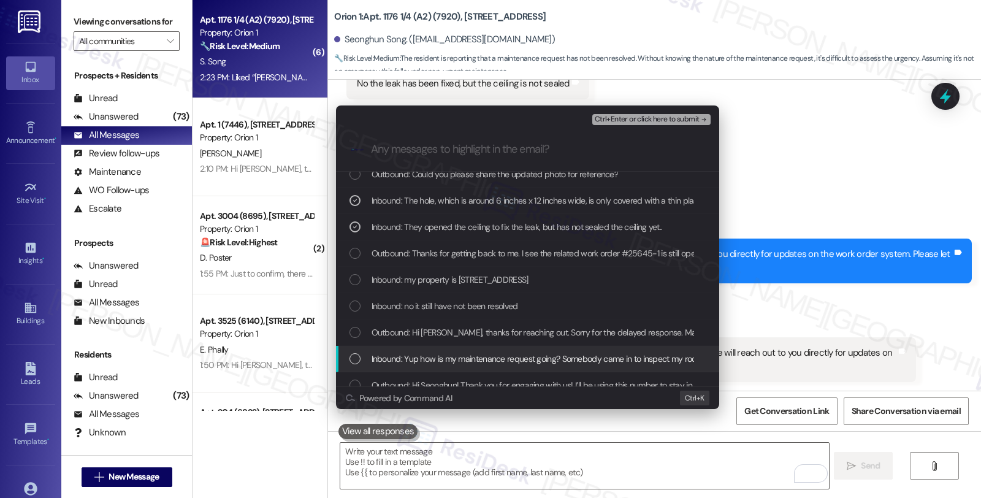
scroll to position [181, 0]
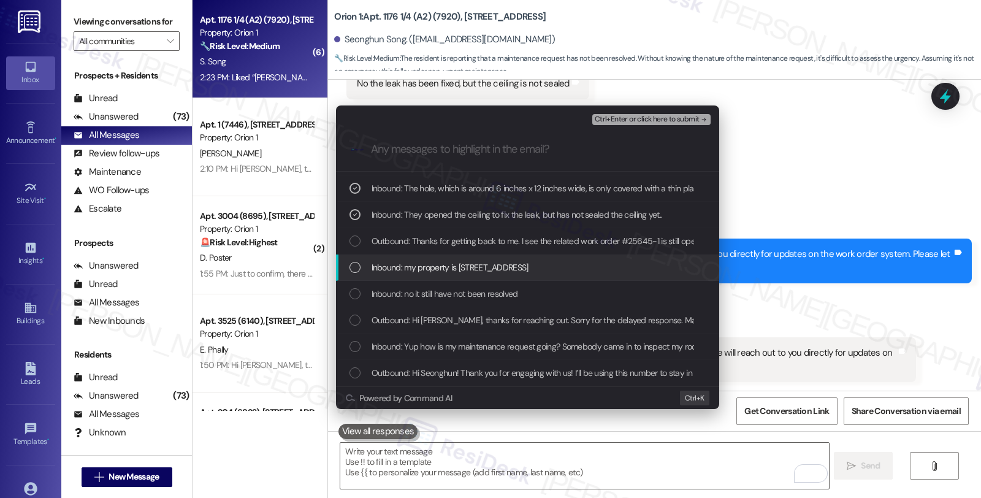
click at [441, 268] on span "Inbound: my property is 1176 W 37th Pl 1/4" at bounding box center [449, 267] width 157 height 13
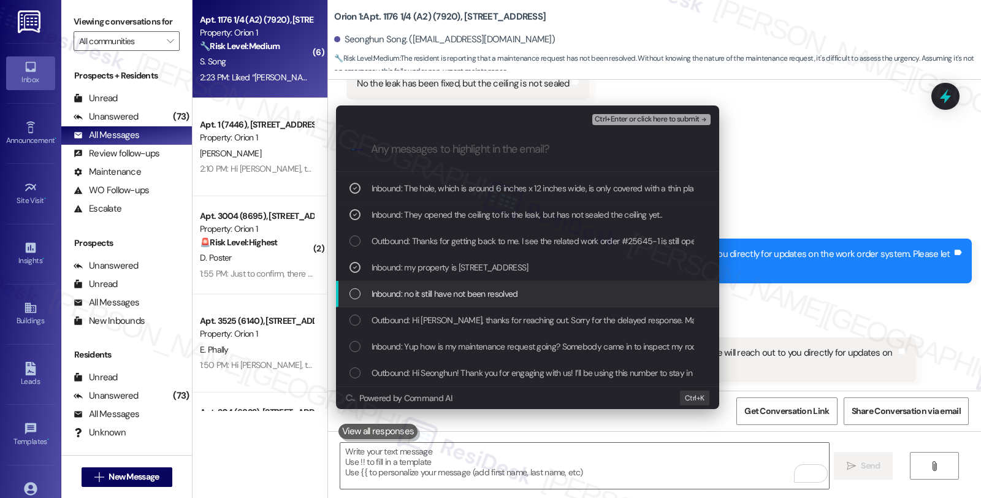
click at [439, 298] on span "Inbound: no it still have not been resolved" at bounding box center [444, 293] width 147 height 13
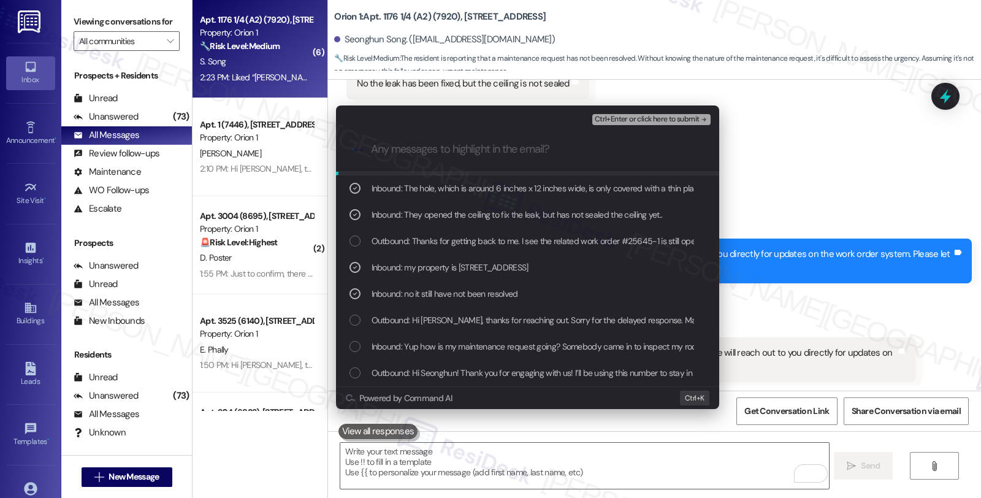
click at [658, 121] on span "Ctrl+Enter or click here to submit" at bounding box center [647, 119] width 105 height 9
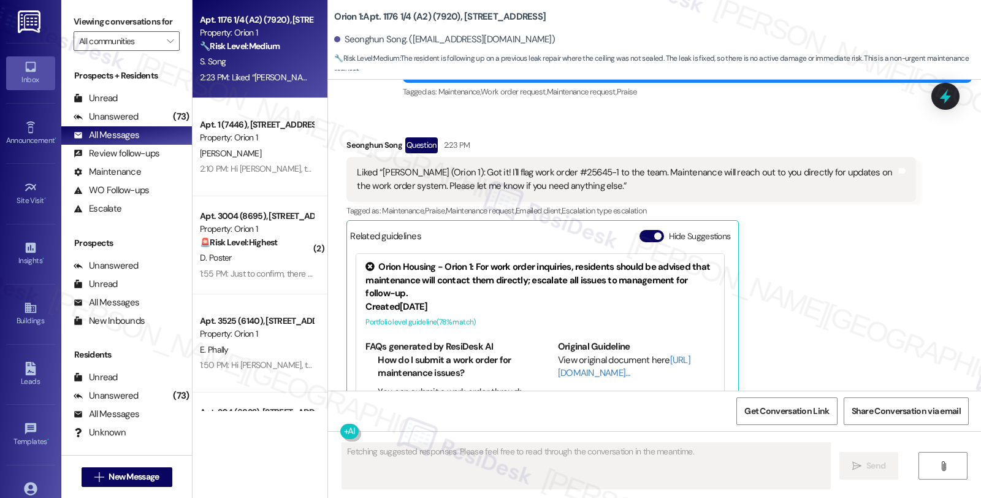
scroll to position [1468, 0]
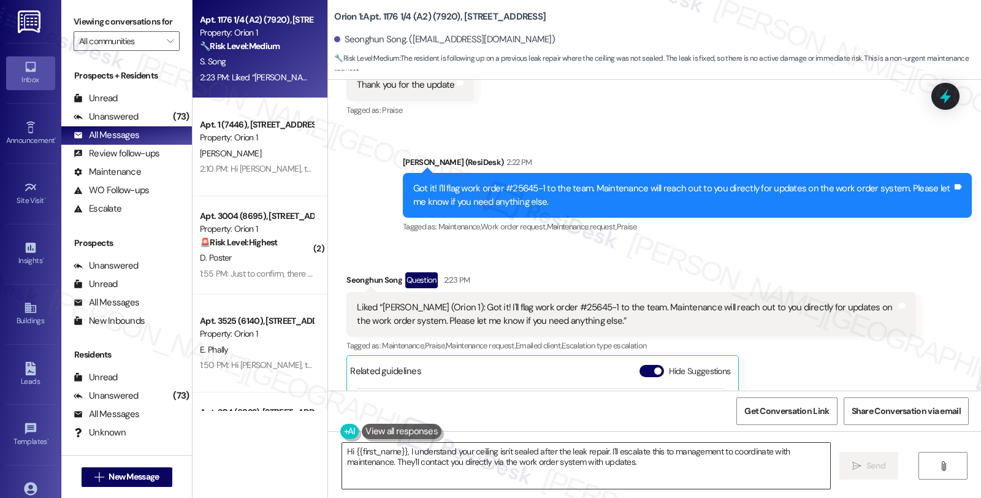
click at [495, 464] on textarea "Hi {{first_name}}, I understand your ceiling isn't sealed after the leak repair…" at bounding box center [586, 466] width 488 height 46
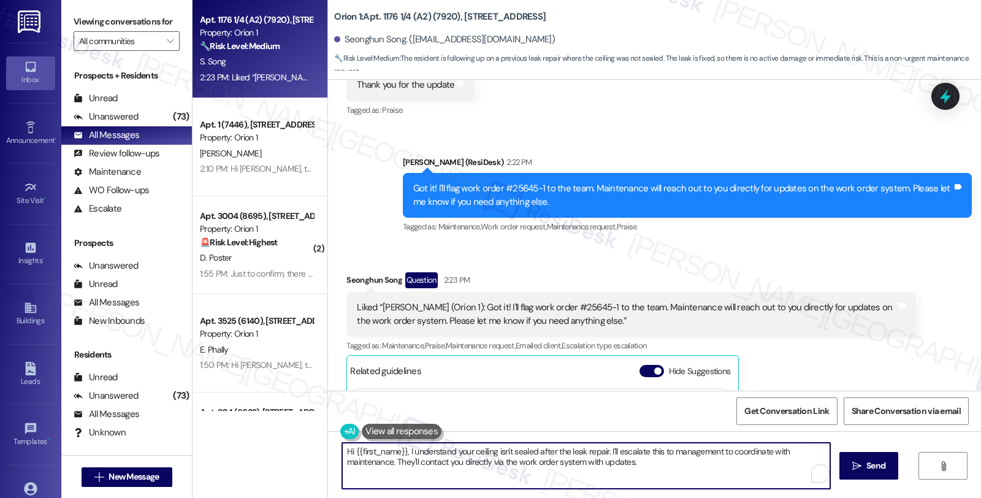
paste textarea "Should you have other concerns, please feel free to reach out. Have a great day!"
click at [612, 450] on textarea "Should you have other concerns, please feel free to reach out. Have a great day!" at bounding box center [586, 466] width 488 height 46
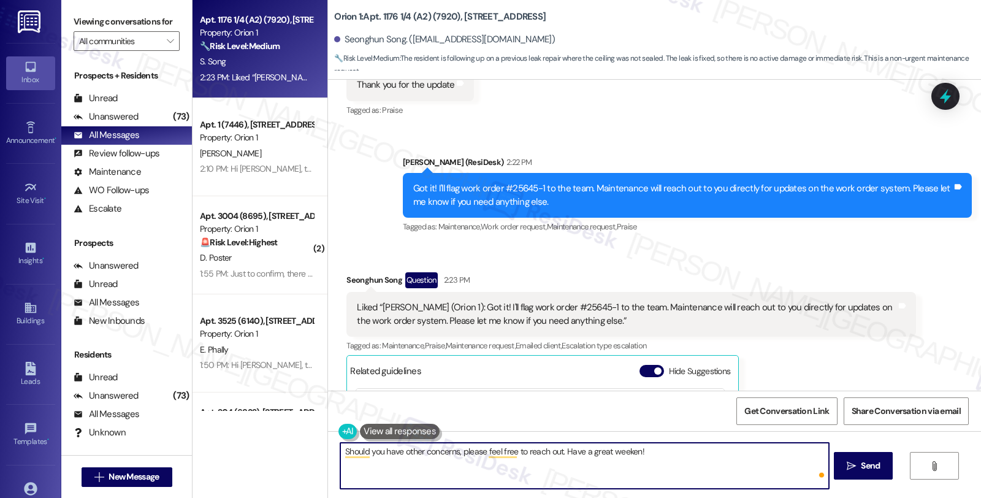
type textarea "Should you have other concerns, please feel free to reach out. Have a great wee…"
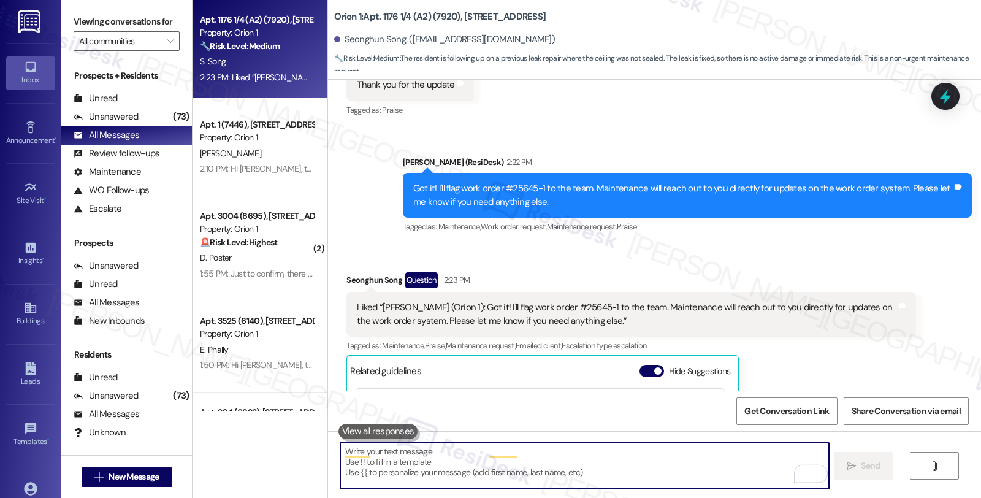
scroll to position [1672, 0]
